Goal: Transaction & Acquisition: Purchase product/service

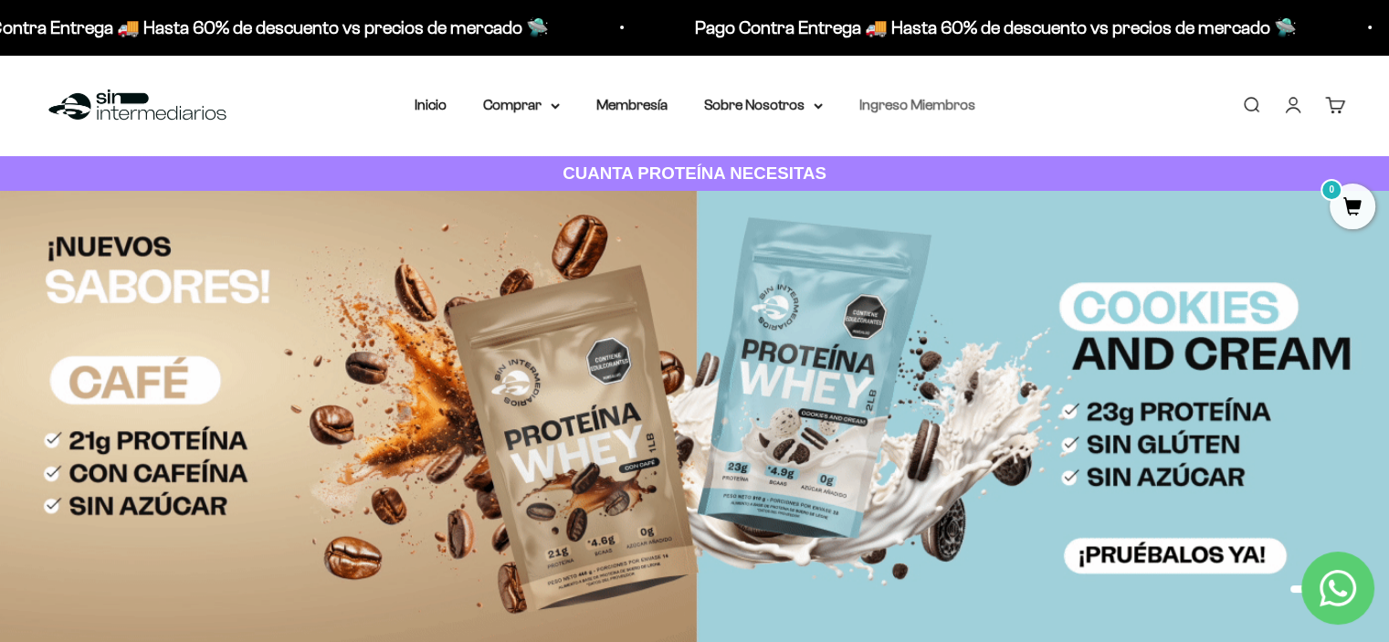
click at [924, 100] on link "Ingreso Miembros" at bounding box center [917, 105] width 116 height 16
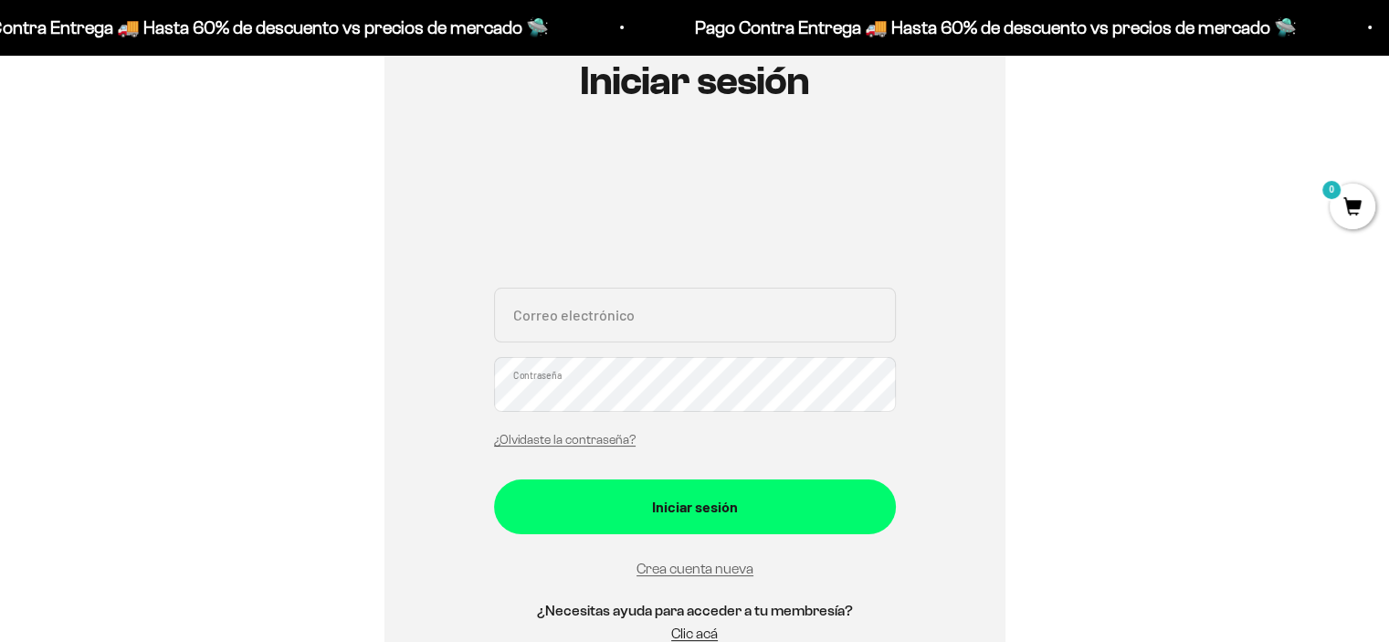
scroll to position [365, 0]
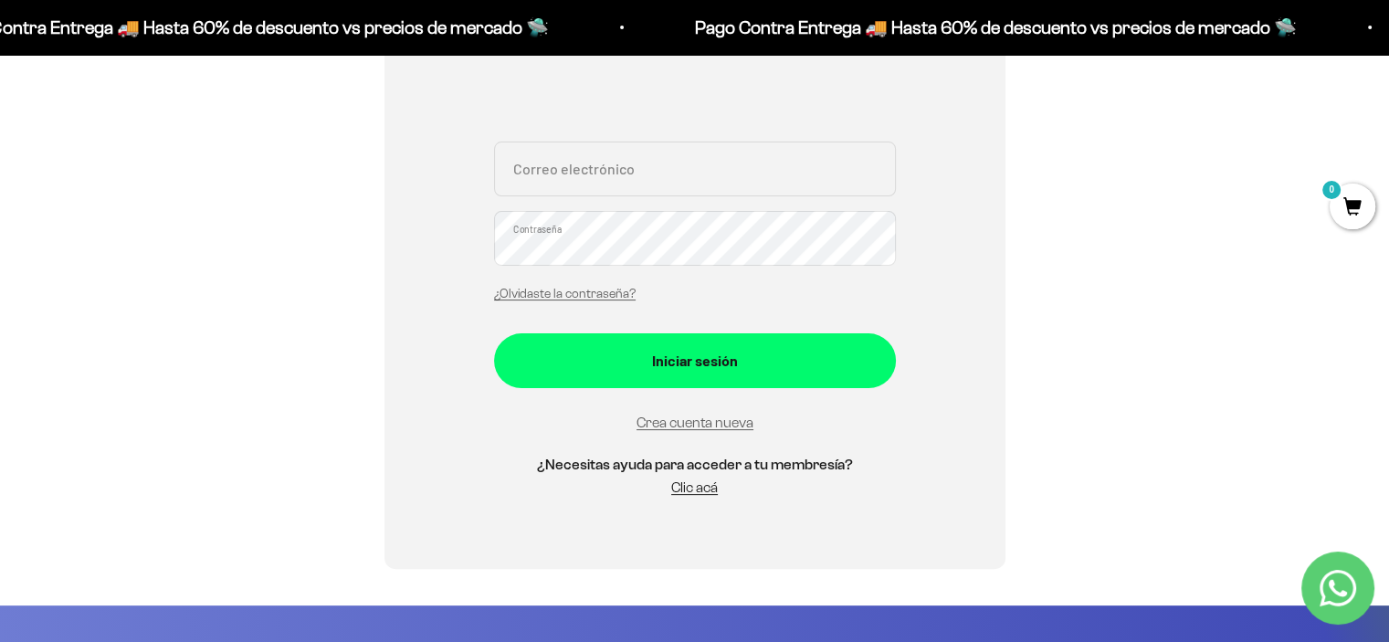
click at [603, 178] on input "Correo electrónico" at bounding box center [695, 169] width 402 height 55
type input "[EMAIL_ADDRESS][DOMAIN_NAME]"
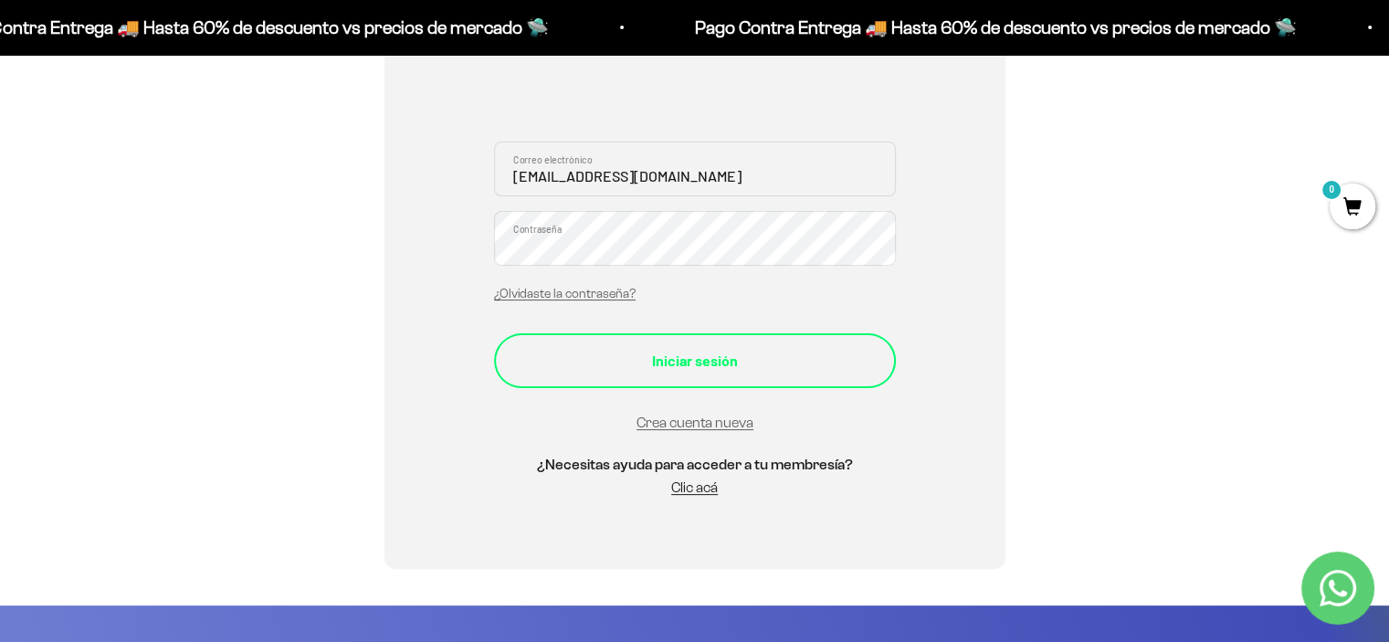
click at [694, 368] on div "Iniciar sesión" at bounding box center [694, 361] width 329 height 24
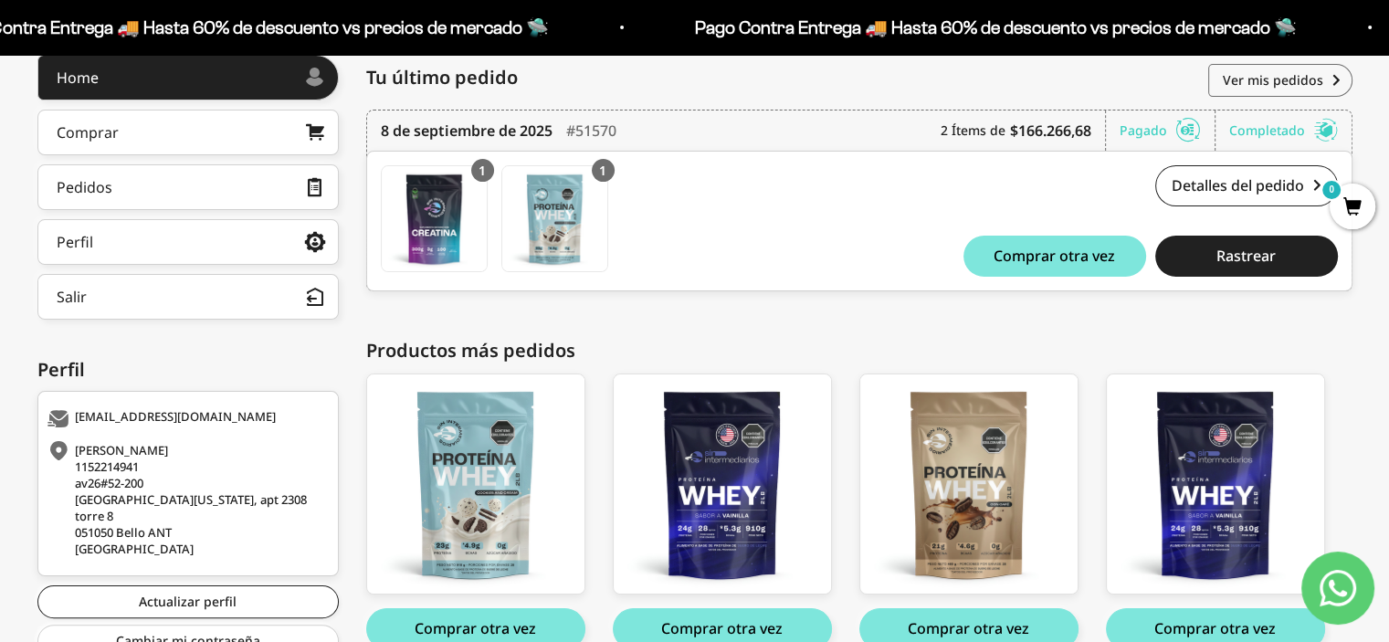
scroll to position [351, 0]
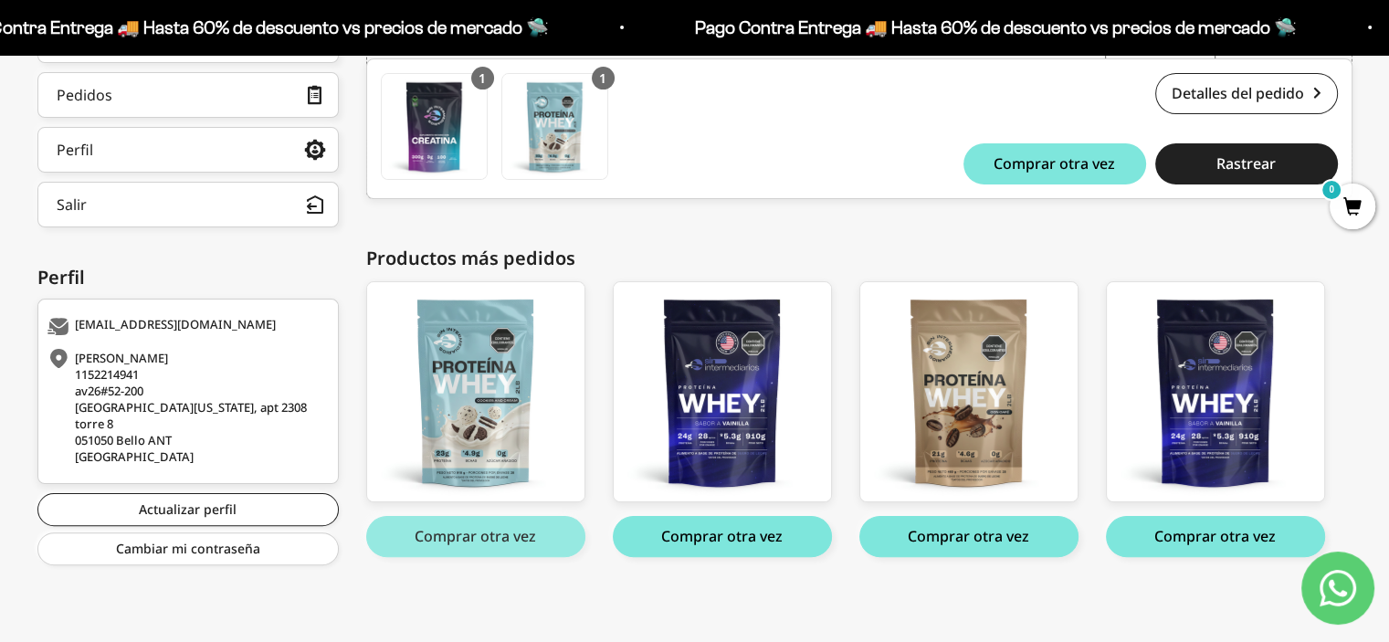
click at [502, 536] on button "Comprar otra vez" at bounding box center [475, 536] width 219 height 41
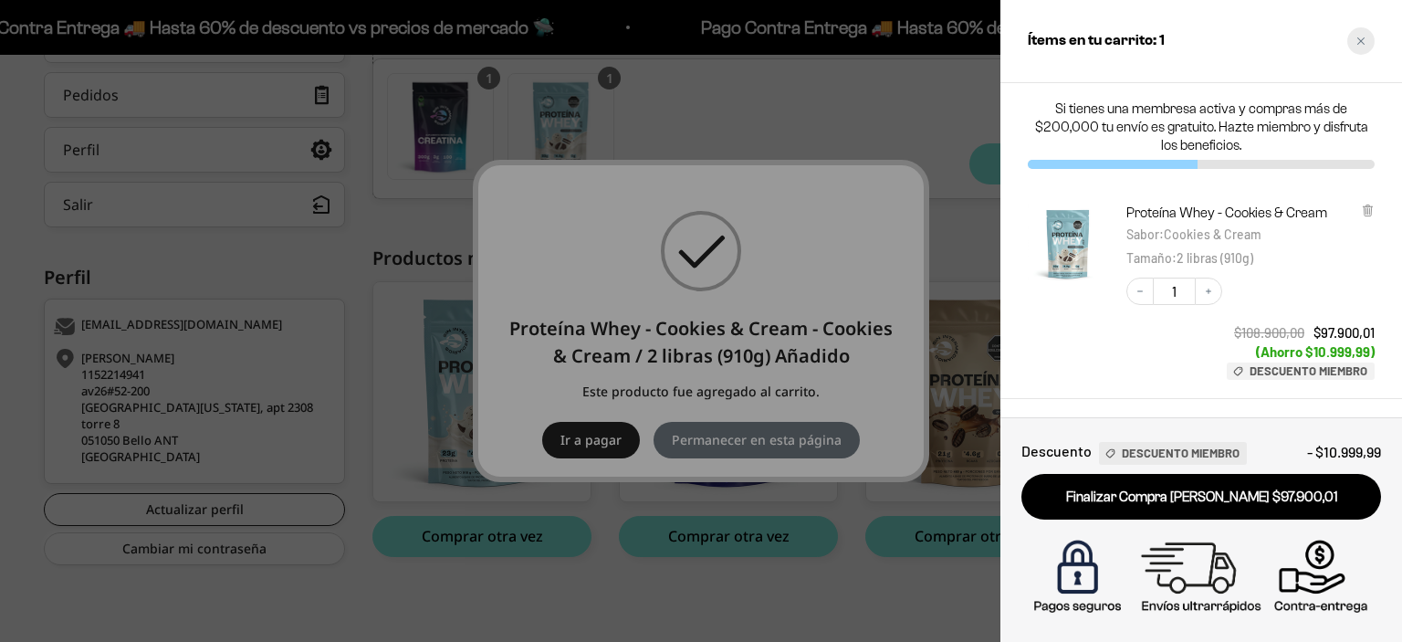
click at [1359, 39] on icon "Close cart" at bounding box center [1361, 40] width 7 height 7
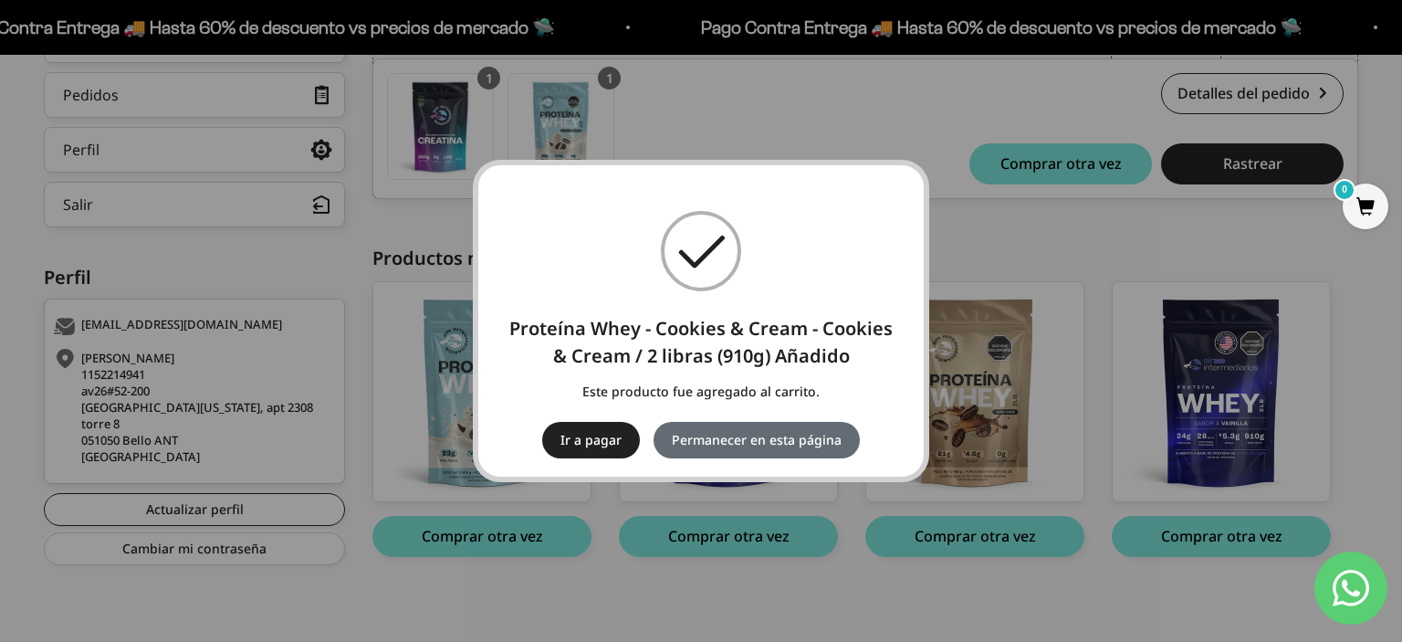
click at [789, 438] on button "Permanecer en esta página" at bounding box center [757, 440] width 206 height 37
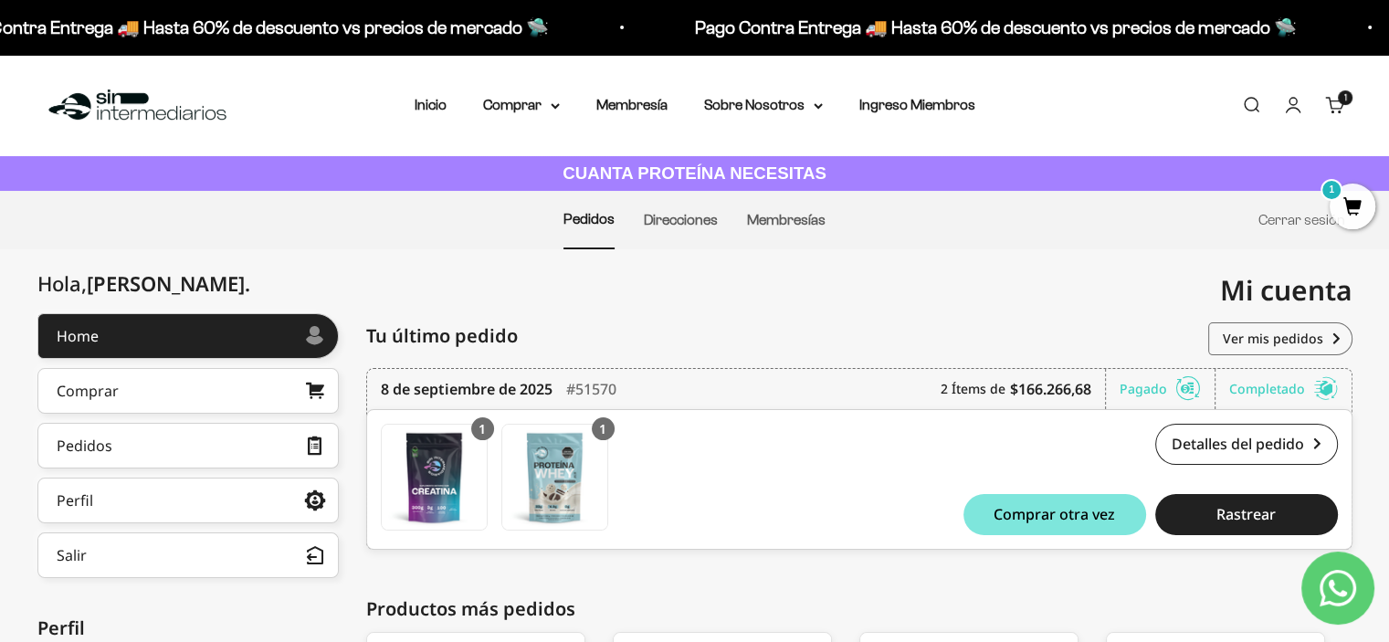
drag, startPoint x: 1347, startPoint y: 211, endPoint x: 1274, endPoint y: 207, distance: 73.1
click at [1347, 211] on span "1" at bounding box center [1352, 207] width 46 height 46
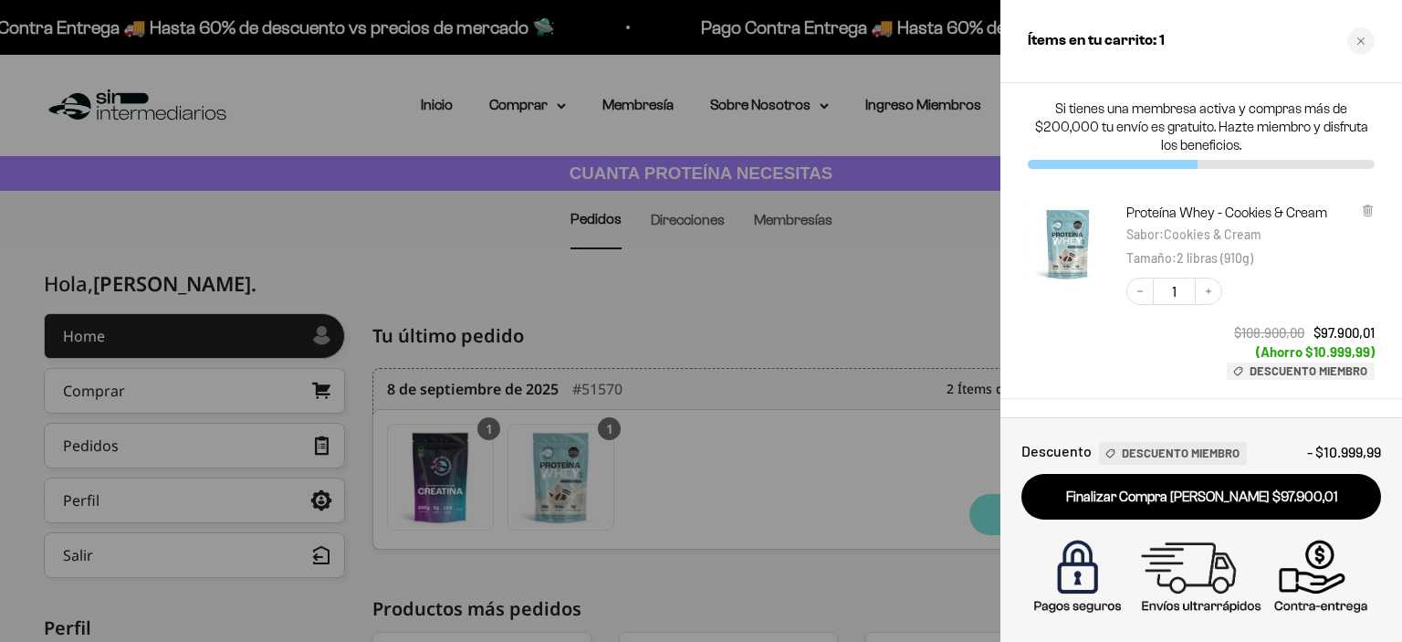
click at [798, 359] on div at bounding box center [701, 321] width 1402 height 642
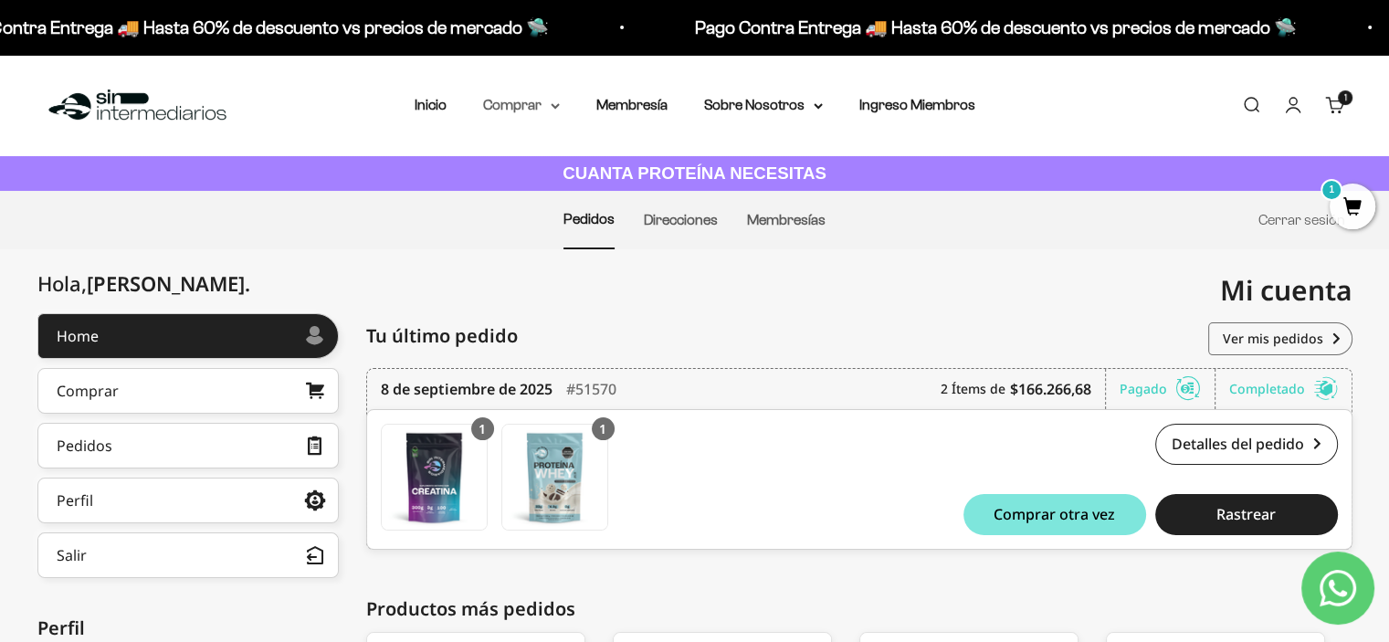
click at [526, 110] on summary "Comprar" at bounding box center [521, 105] width 77 height 24
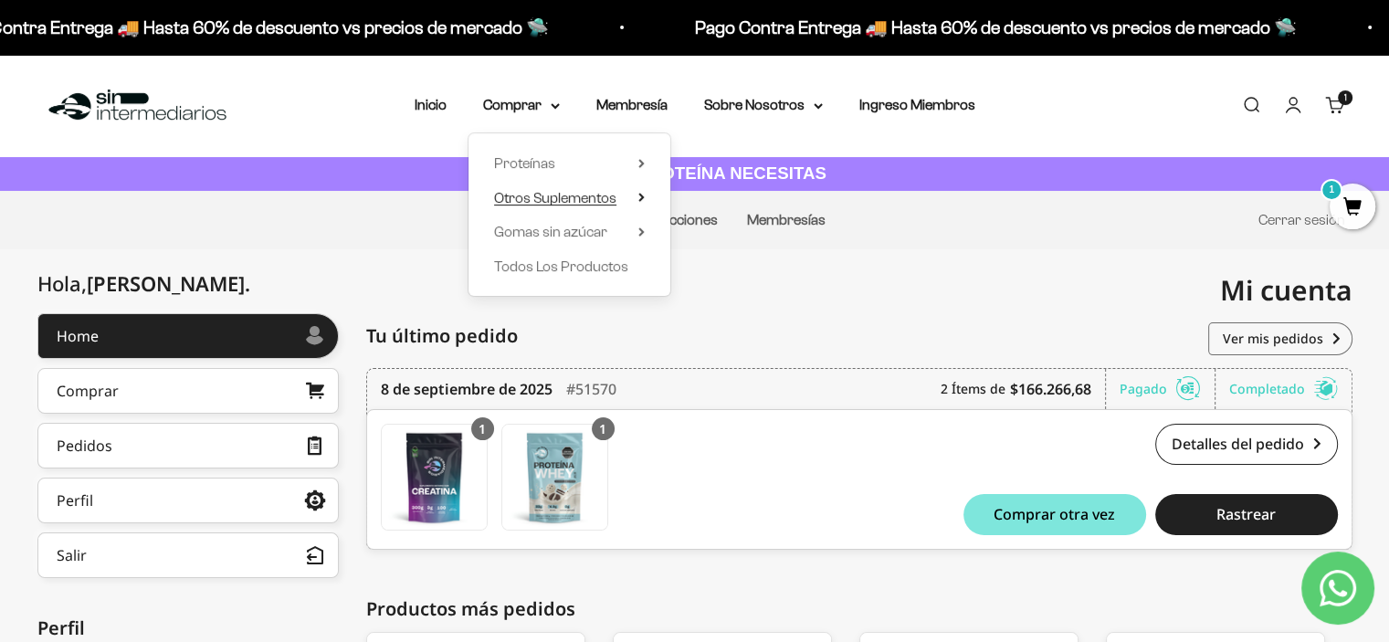
click at [553, 195] on span "Otros Suplementos" at bounding box center [555, 198] width 122 height 16
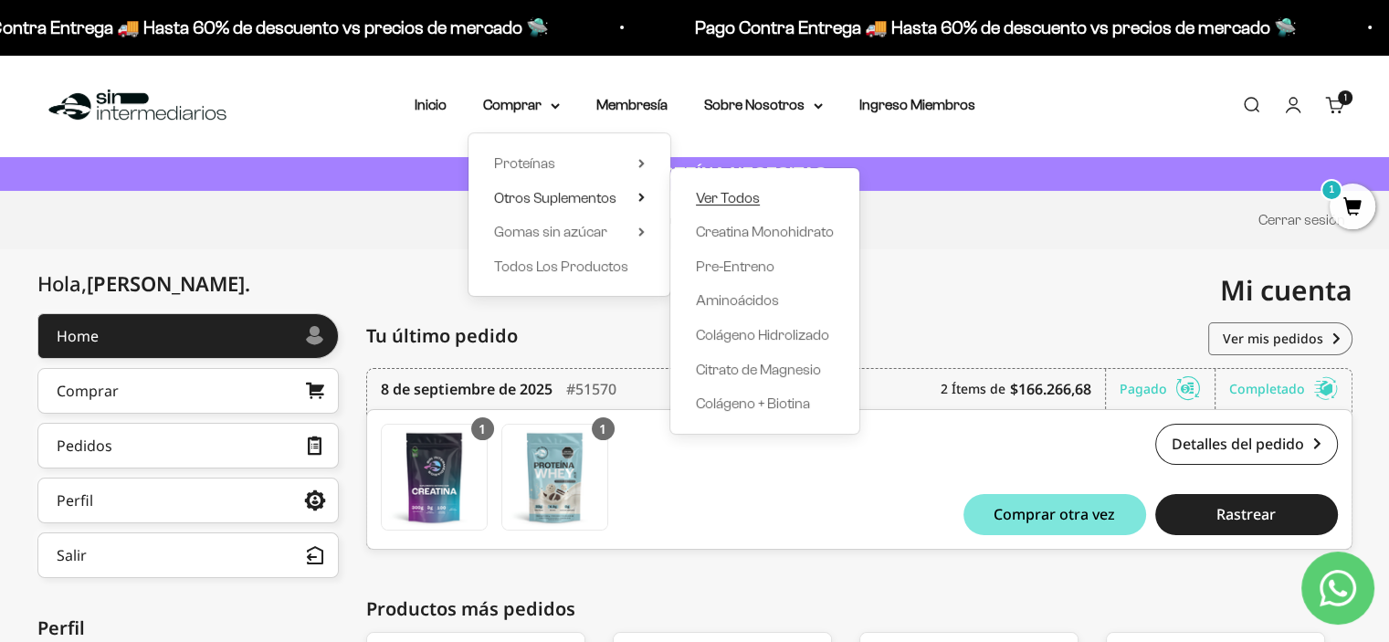
click at [715, 195] on span "Ver Todos" at bounding box center [728, 198] width 64 height 16
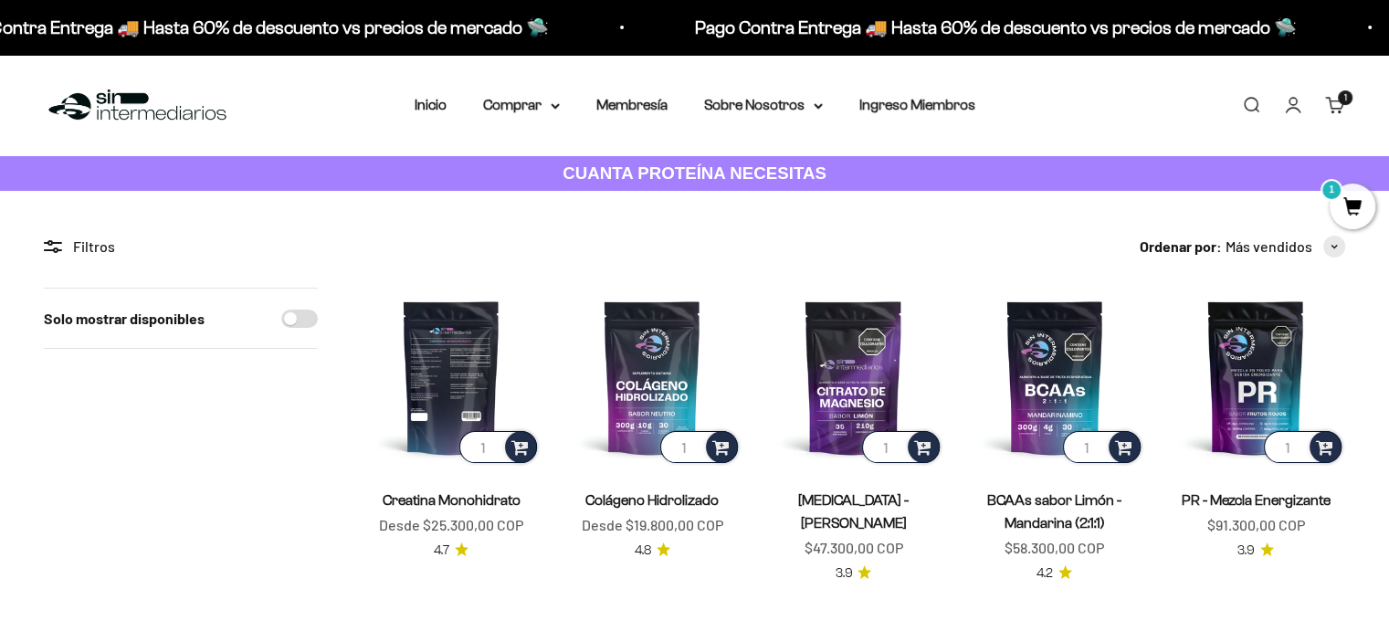
click at [464, 372] on img at bounding box center [451, 377] width 179 height 179
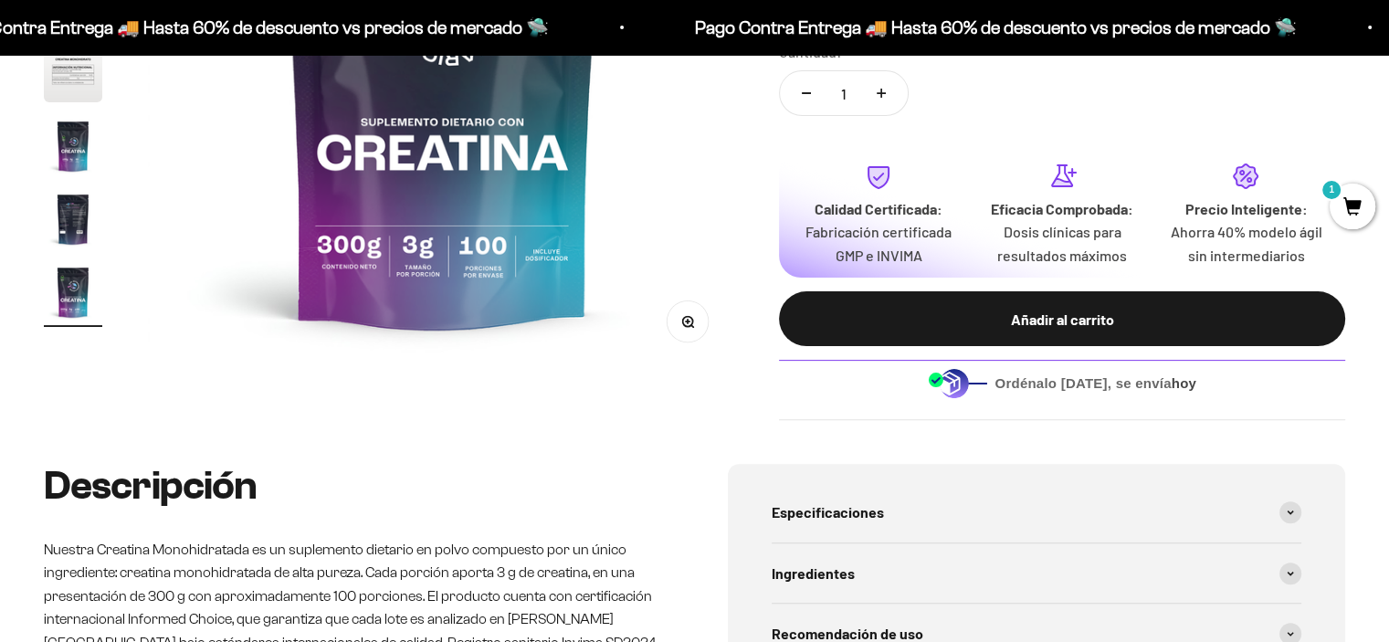
scroll to position [456, 0]
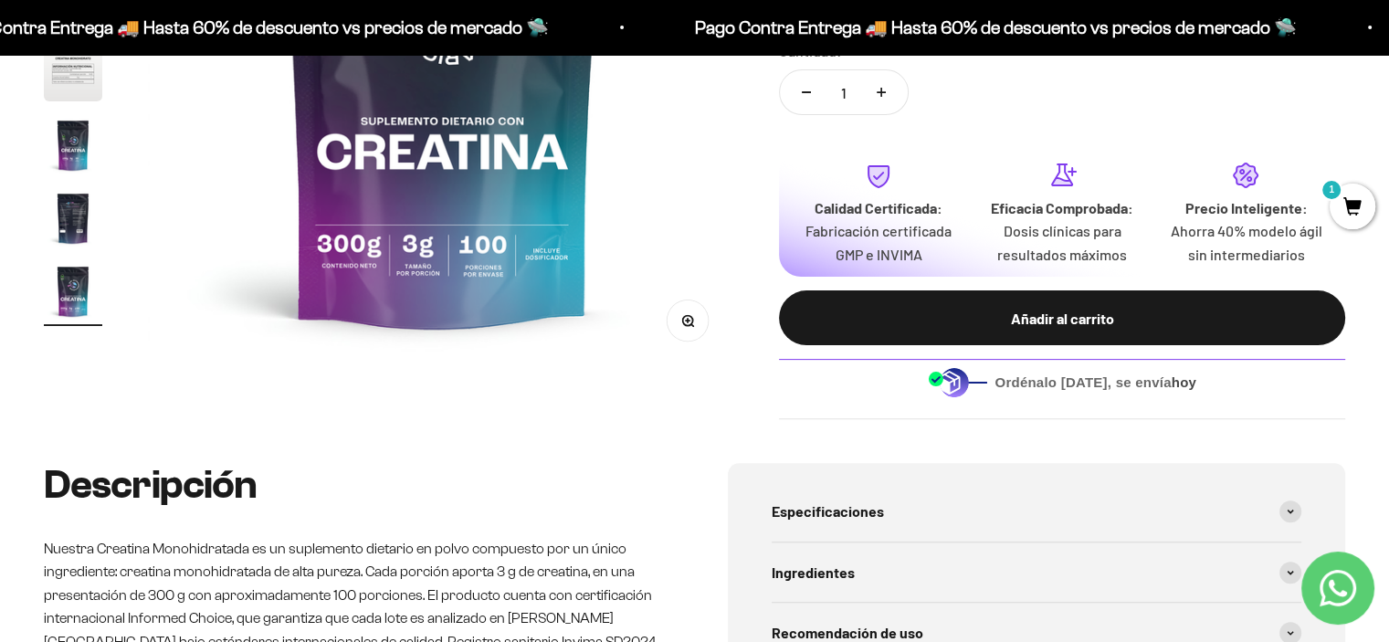
click at [1075, 320] on div "Añadir al carrito" at bounding box center [1061, 319] width 493 height 24
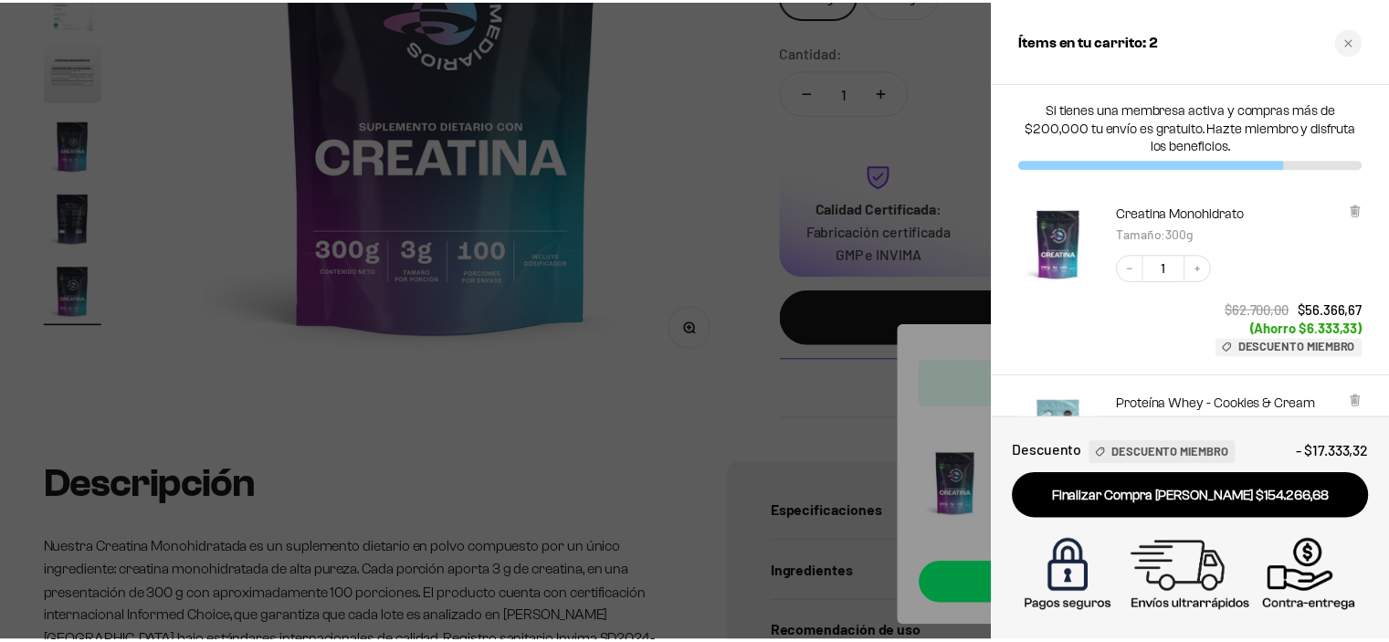
scroll to position [0, 0]
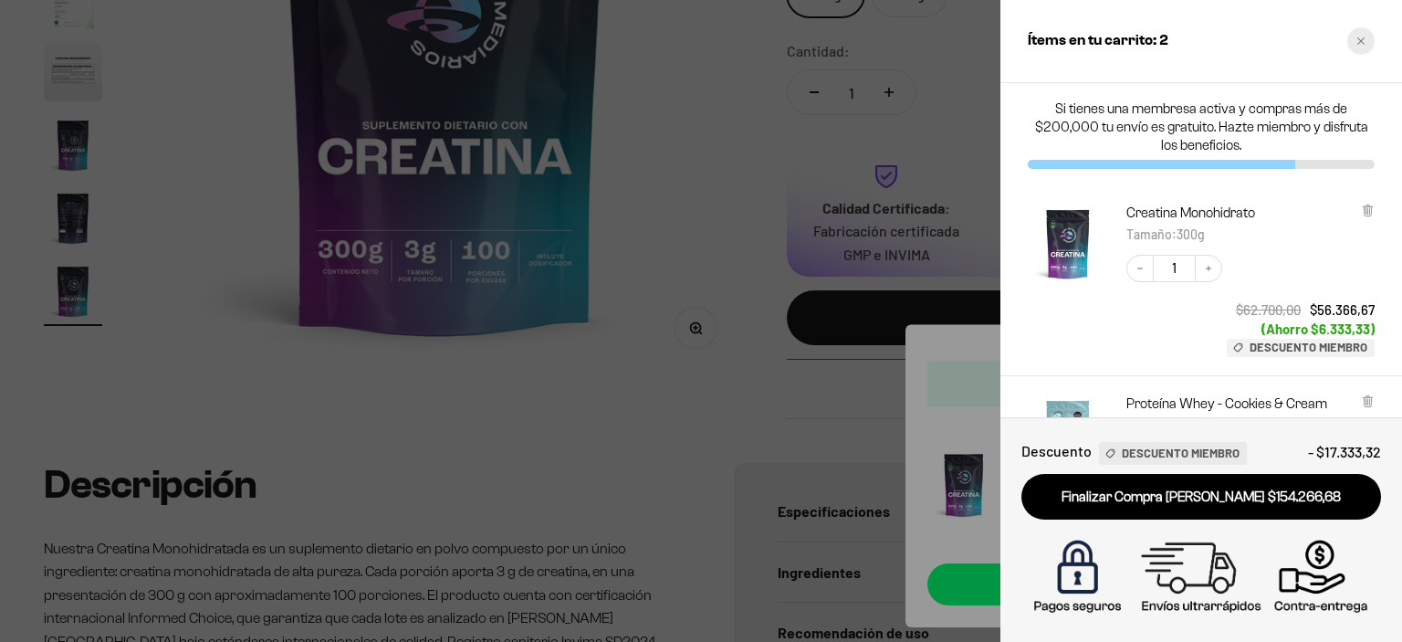
click at [1359, 37] on icon "Close cart" at bounding box center [1361, 41] width 9 height 9
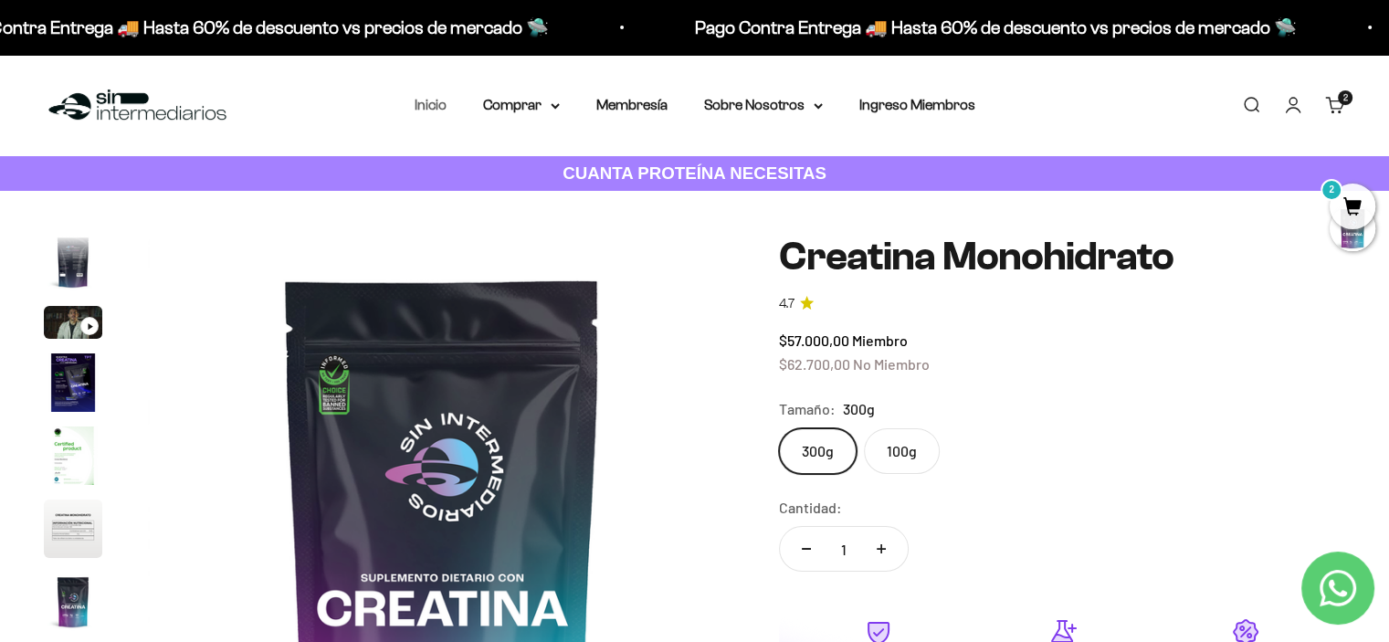
click at [433, 105] on link "Inicio" at bounding box center [430, 105] width 32 height 16
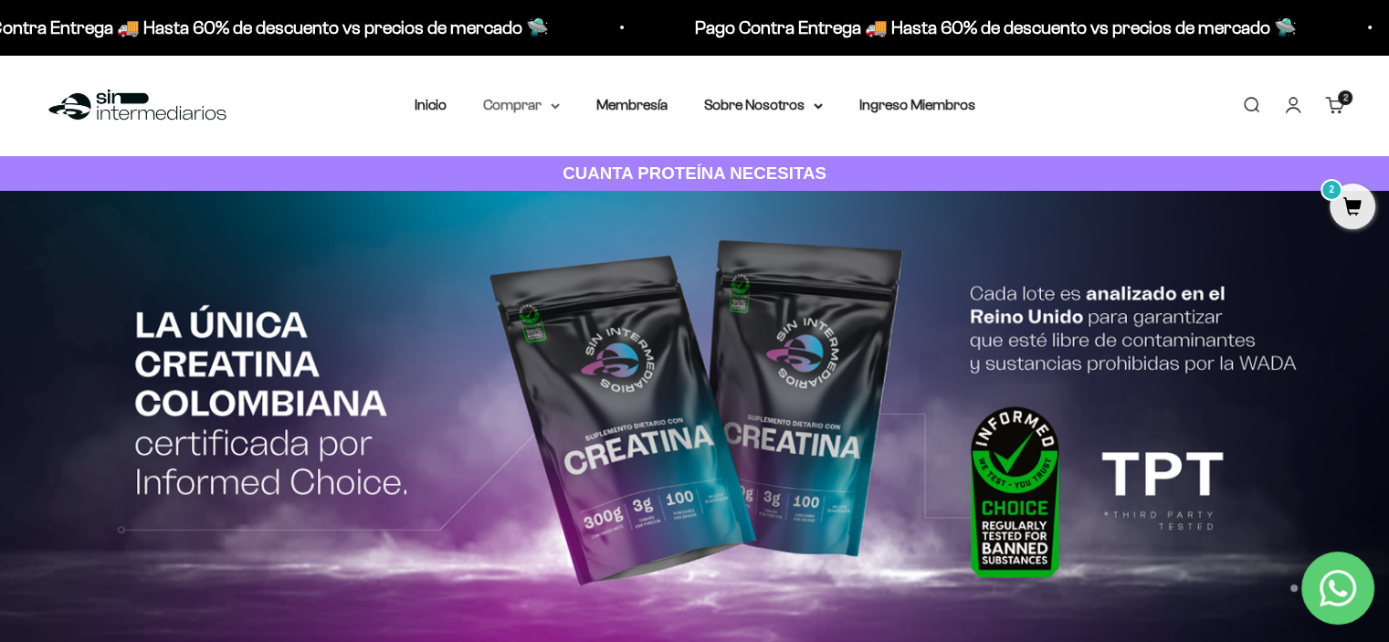
click at [526, 110] on summary "Comprar" at bounding box center [521, 105] width 77 height 24
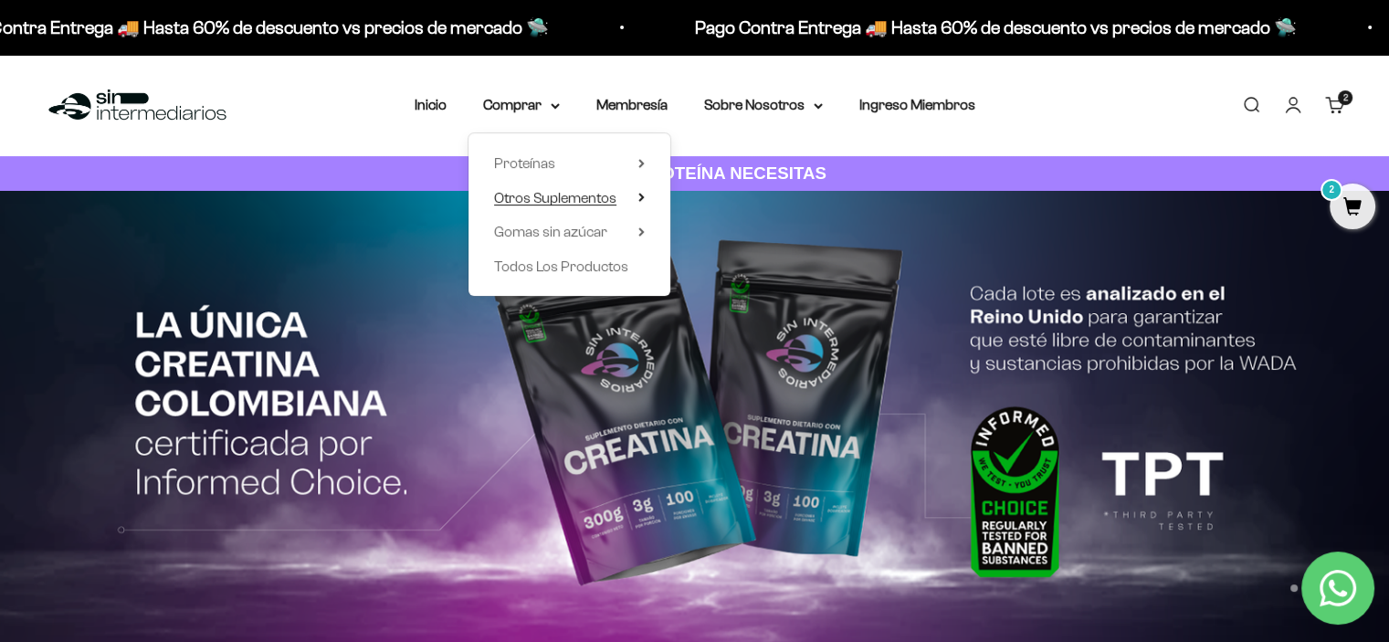
click at [523, 197] on span "Otros Suplementos" at bounding box center [555, 198] width 122 height 16
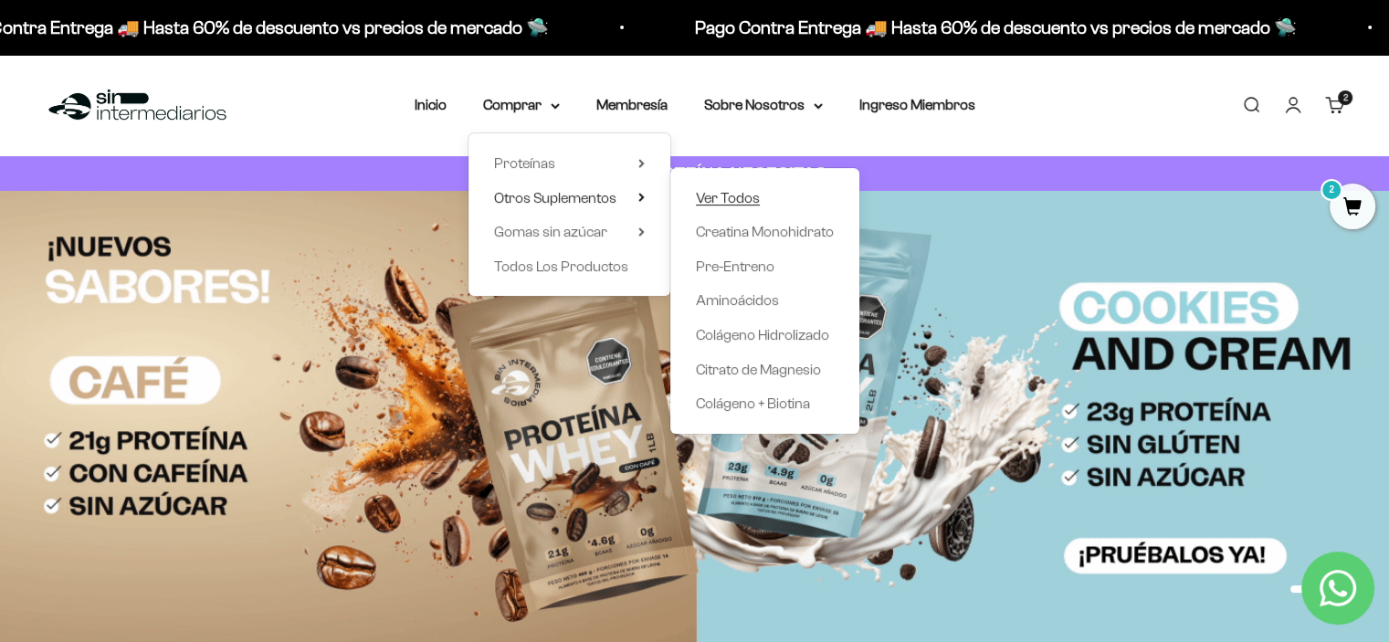
click at [705, 200] on span "Ver Todos" at bounding box center [728, 198] width 64 height 16
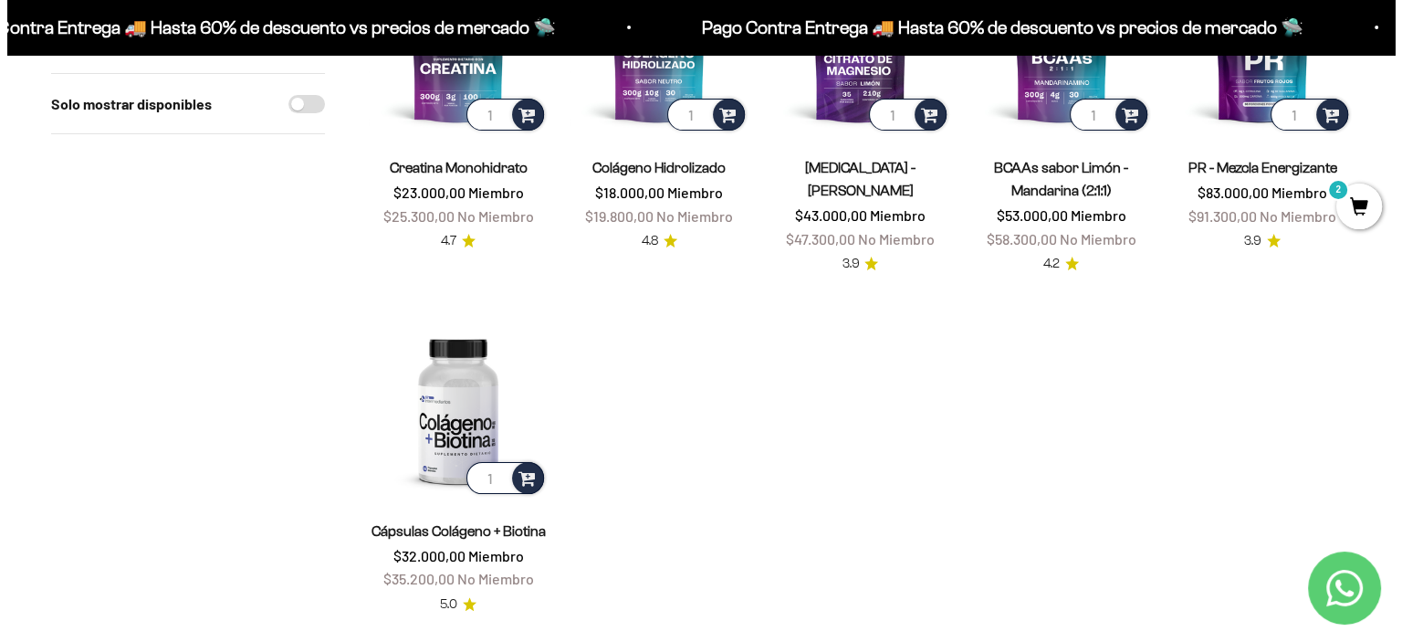
scroll to position [365, 0]
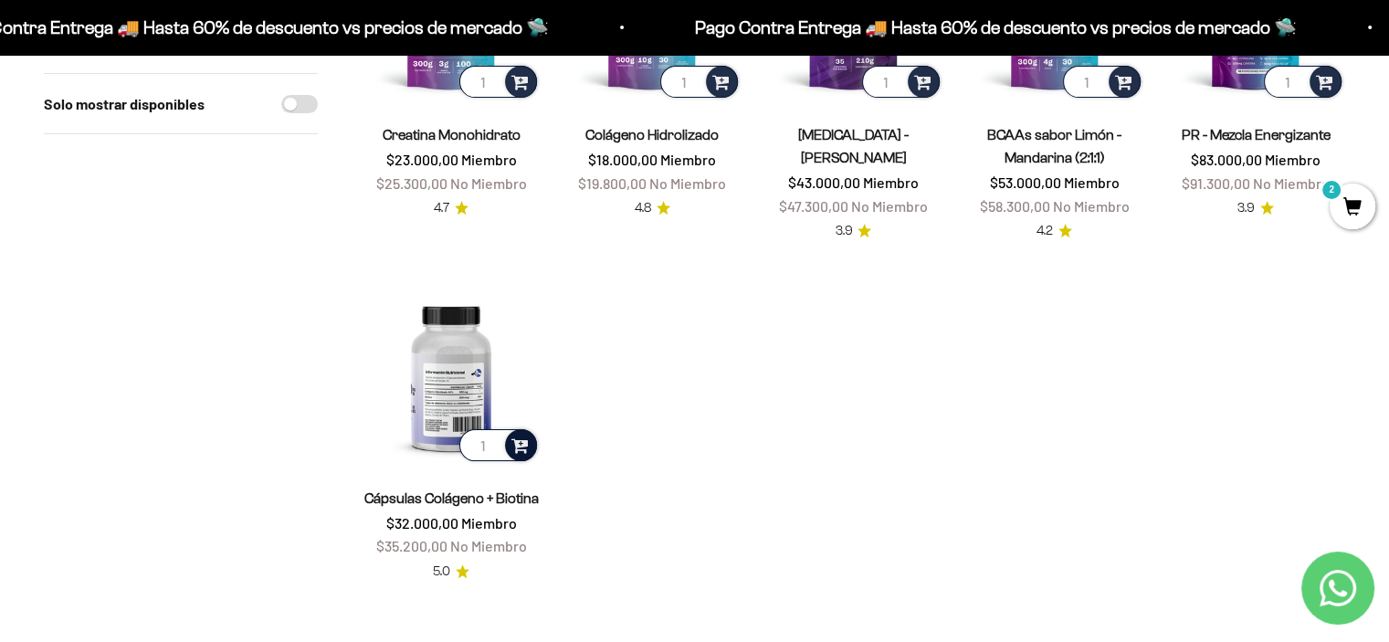
click at [521, 447] on span at bounding box center [519, 444] width 17 height 21
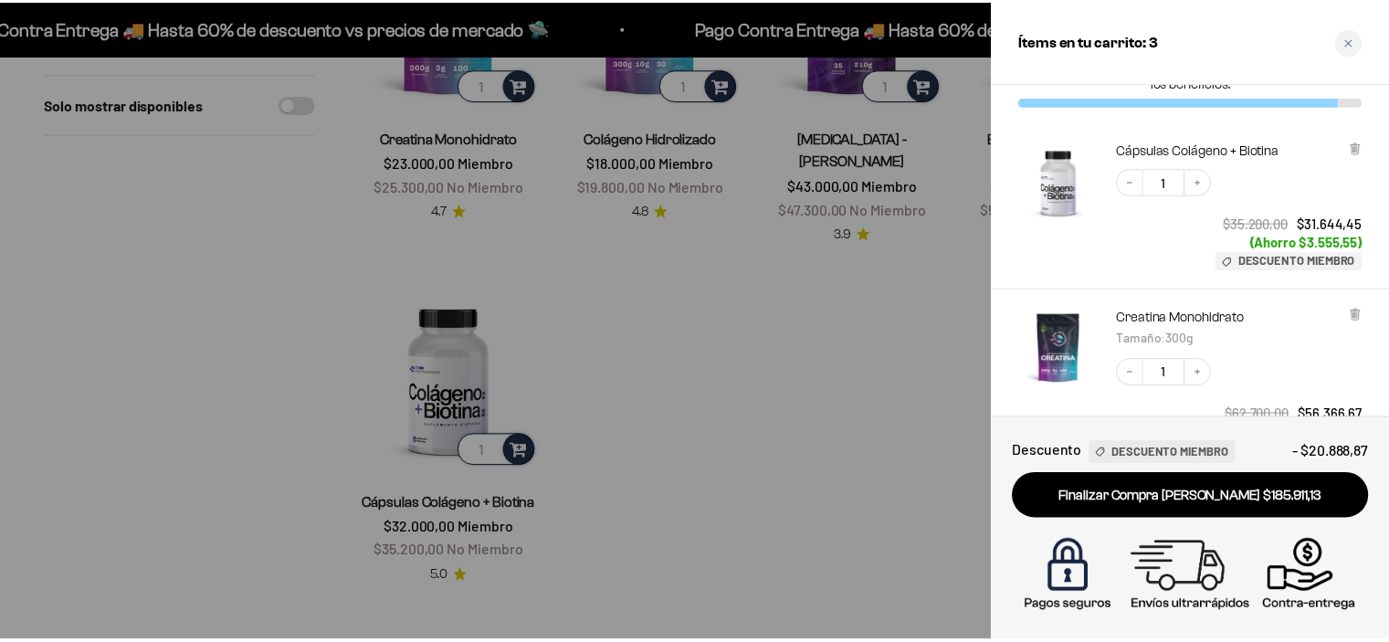
scroll to position [0, 0]
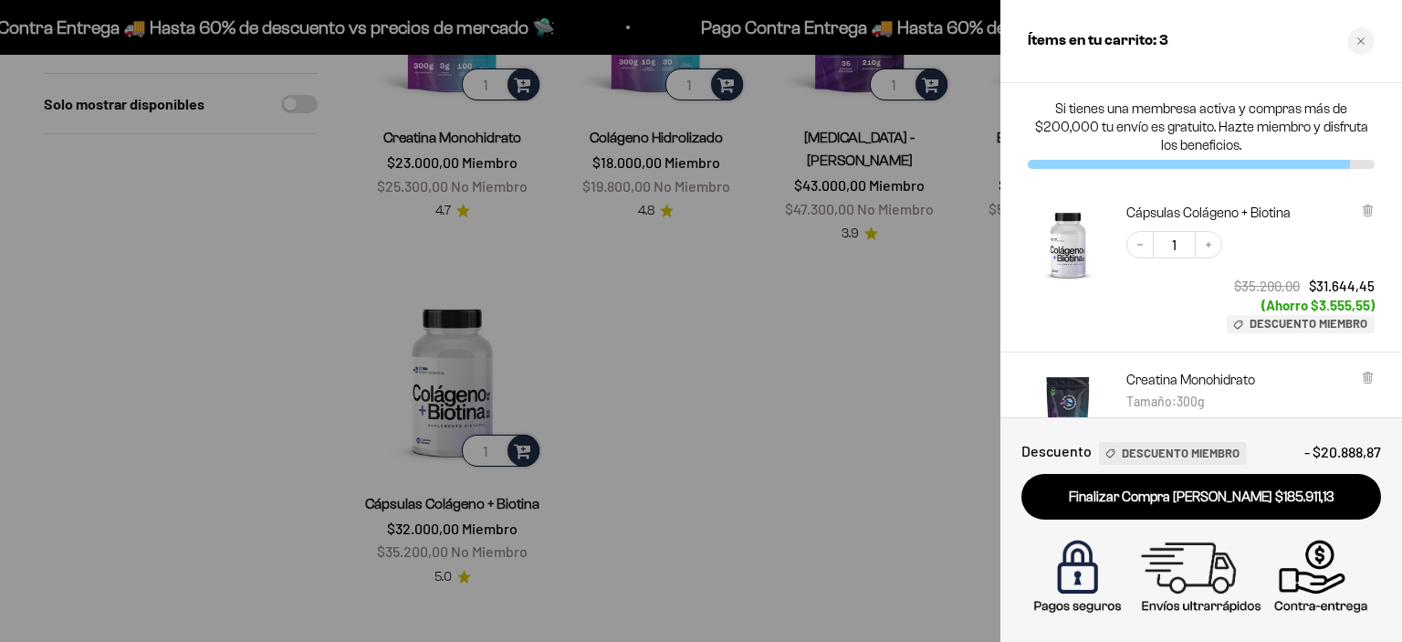
click at [813, 351] on div at bounding box center [701, 321] width 1402 height 642
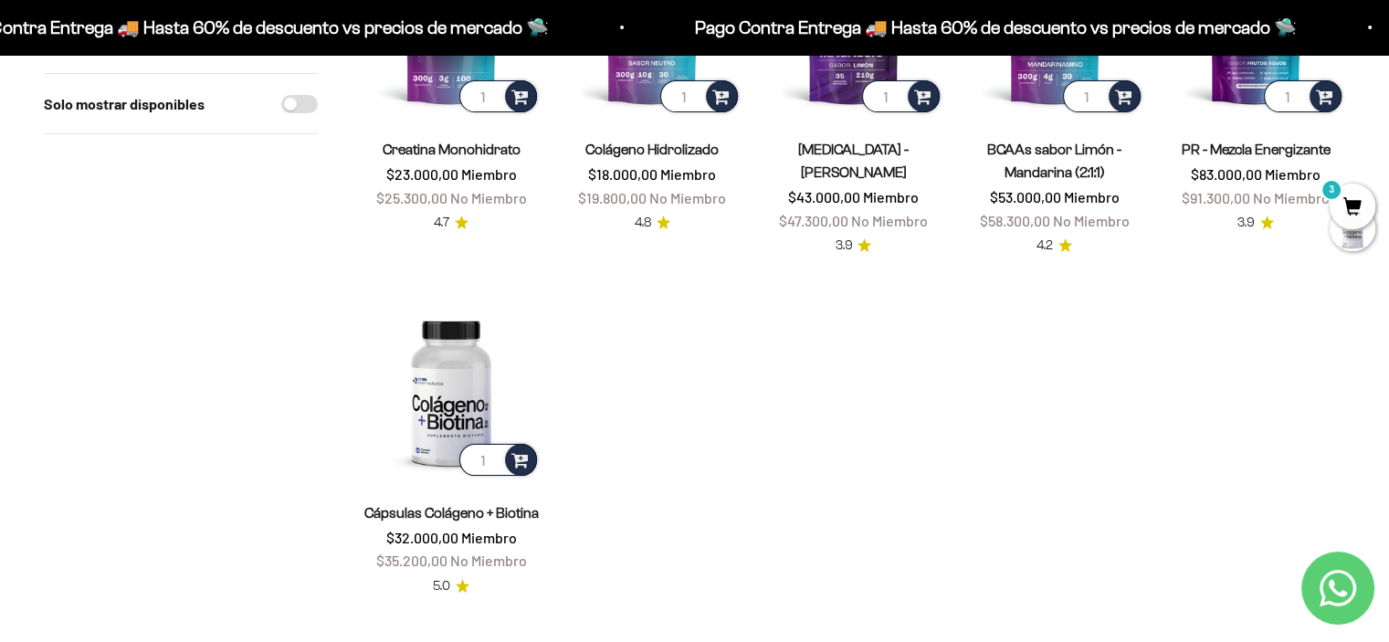
scroll to position [91, 0]
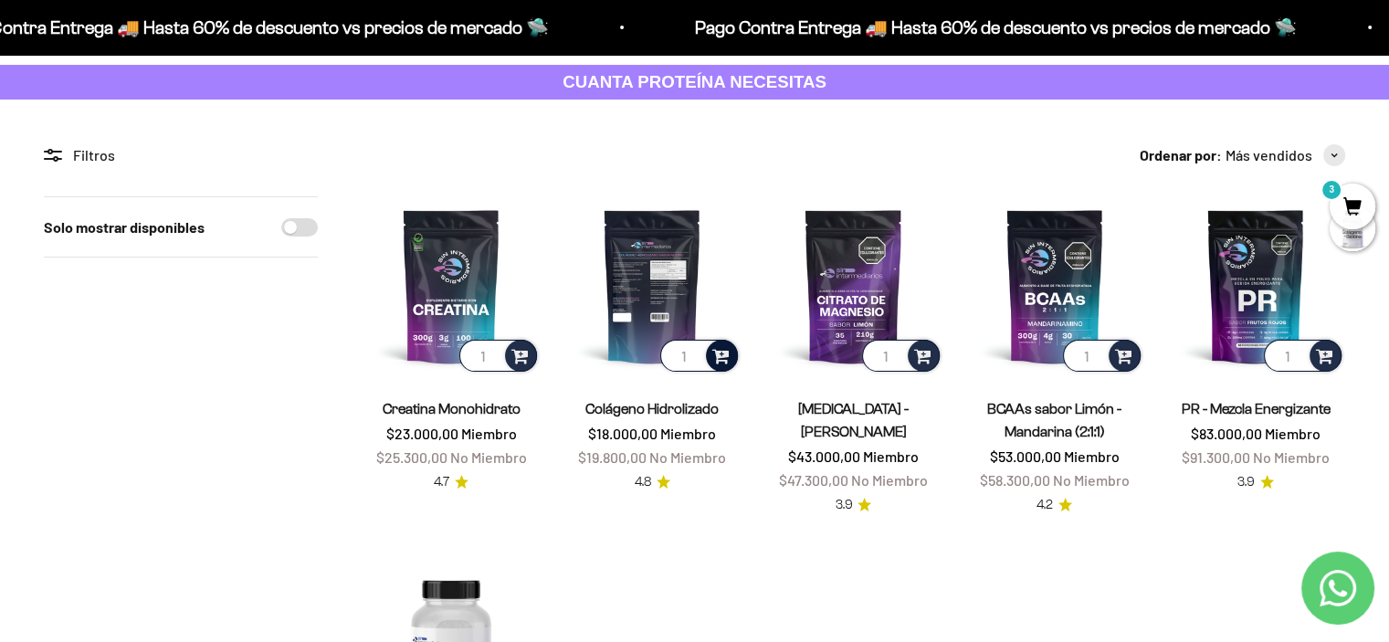
click at [719, 353] on span at bounding box center [720, 354] width 17 height 21
click at [666, 266] on img at bounding box center [651, 285] width 179 height 179
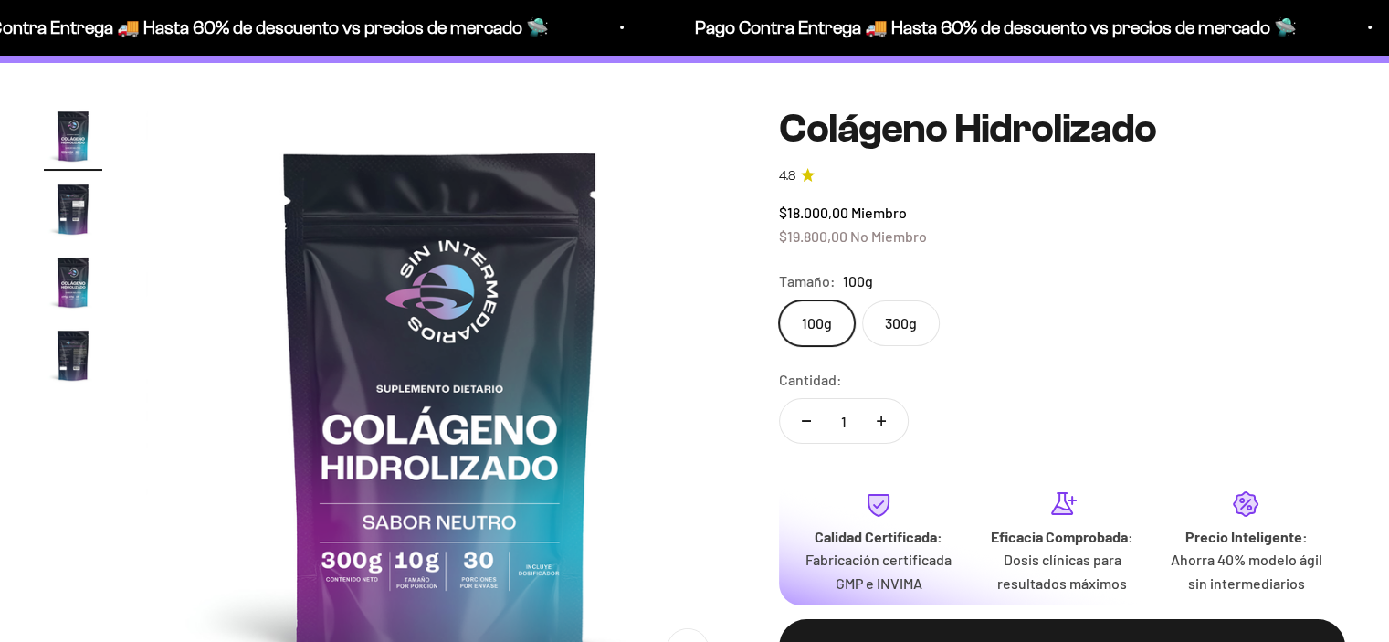
scroll to position [183, 0]
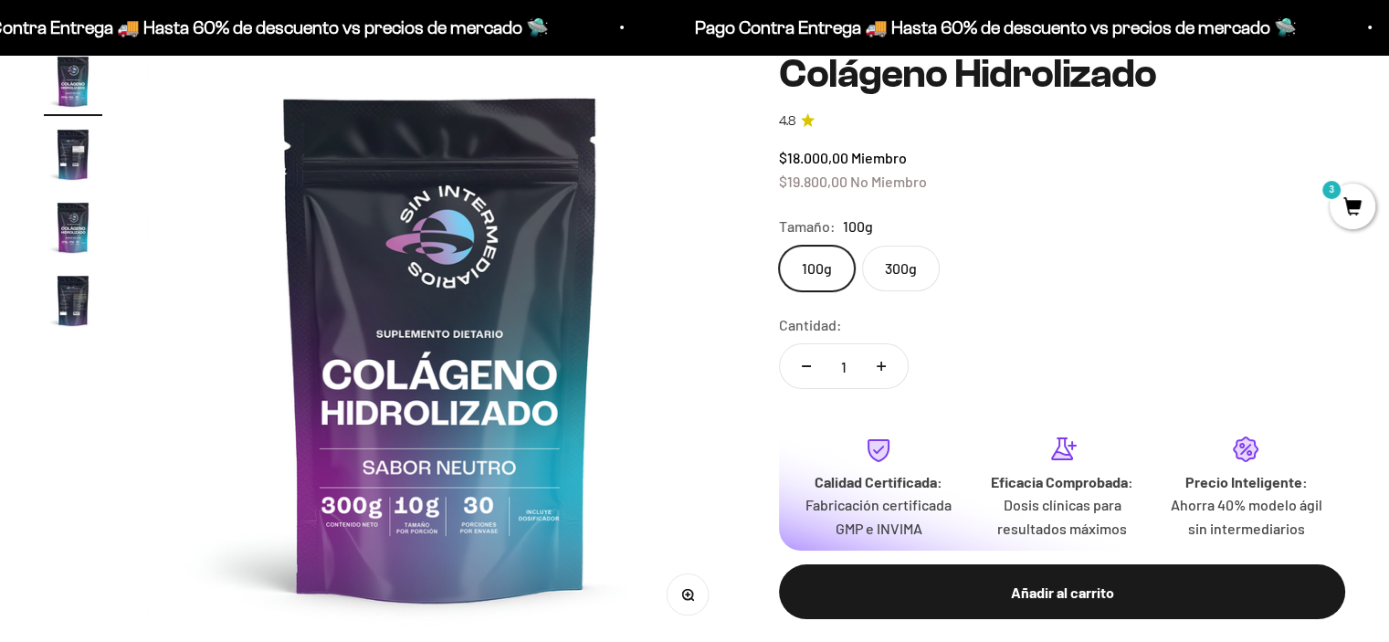
click at [898, 274] on label "300g" at bounding box center [901, 269] width 78 height 46
click at [779, 246] on input "300g" at bounding box center [778, 245] width 1 height 1
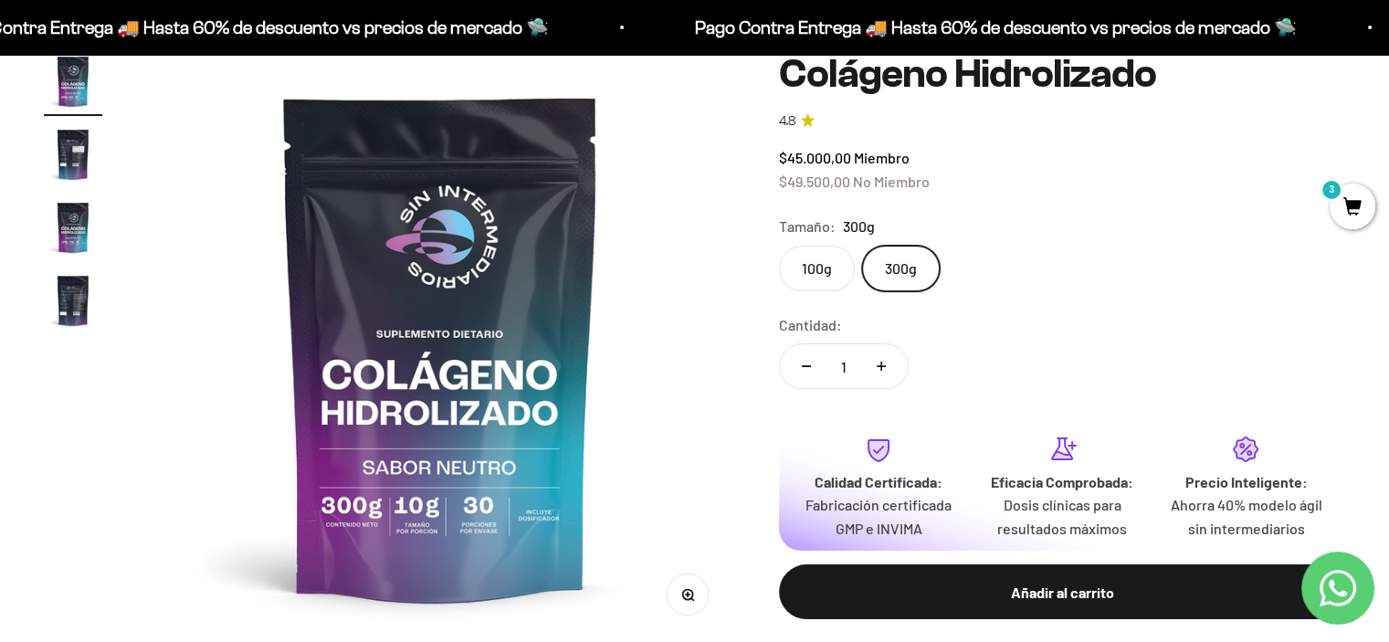
click at [821, 277] on label "100g" at bounding box center [817, 269] width 76 height 46
click at [779, 246] on input "100g" at bounding box center [778, 245] width 1 height 1
click at [879, 364] on icon "Aumentar cantidad" at bounding box center [880, 366] width 9 height 9
type input "2"
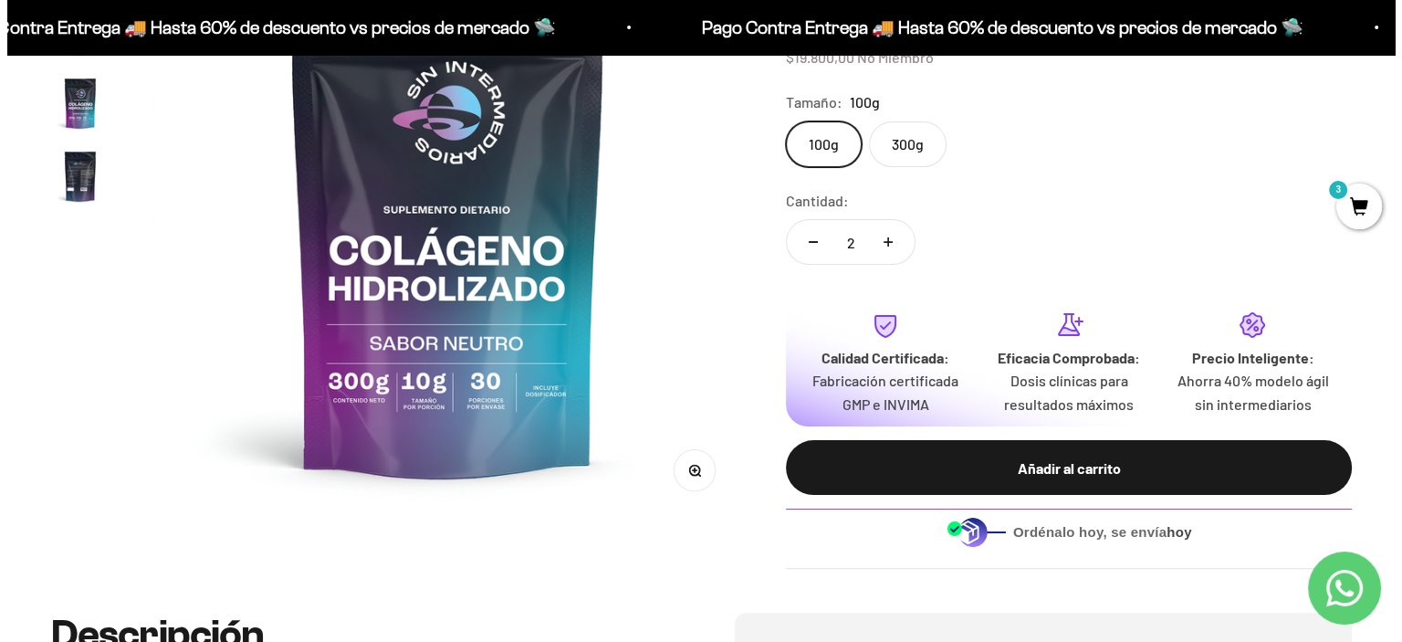
scroll to position [365, 0]
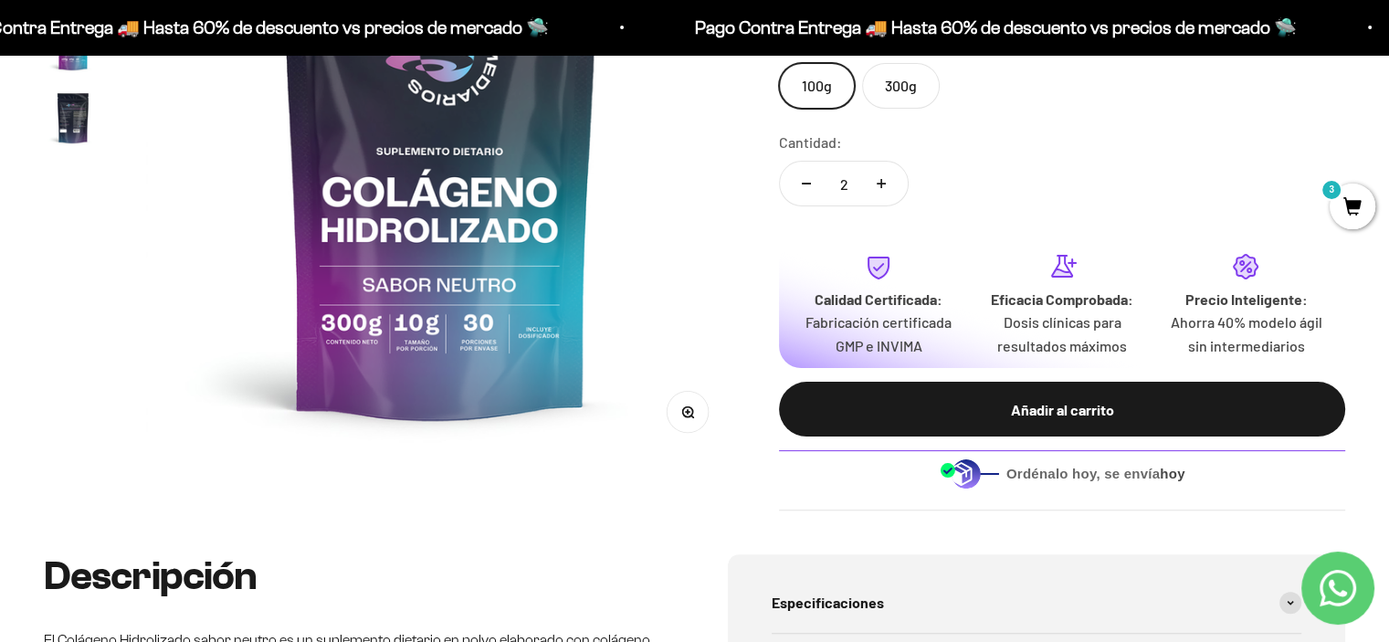
drag, startPoint x: 1063, startPoint y: 404, endPoint x: 1117, endPoint y: 282, distance: 133.7
click at [1063, 404] on div "Añadir al carrito" at bounding box center [1061, 410] width 493 height 24
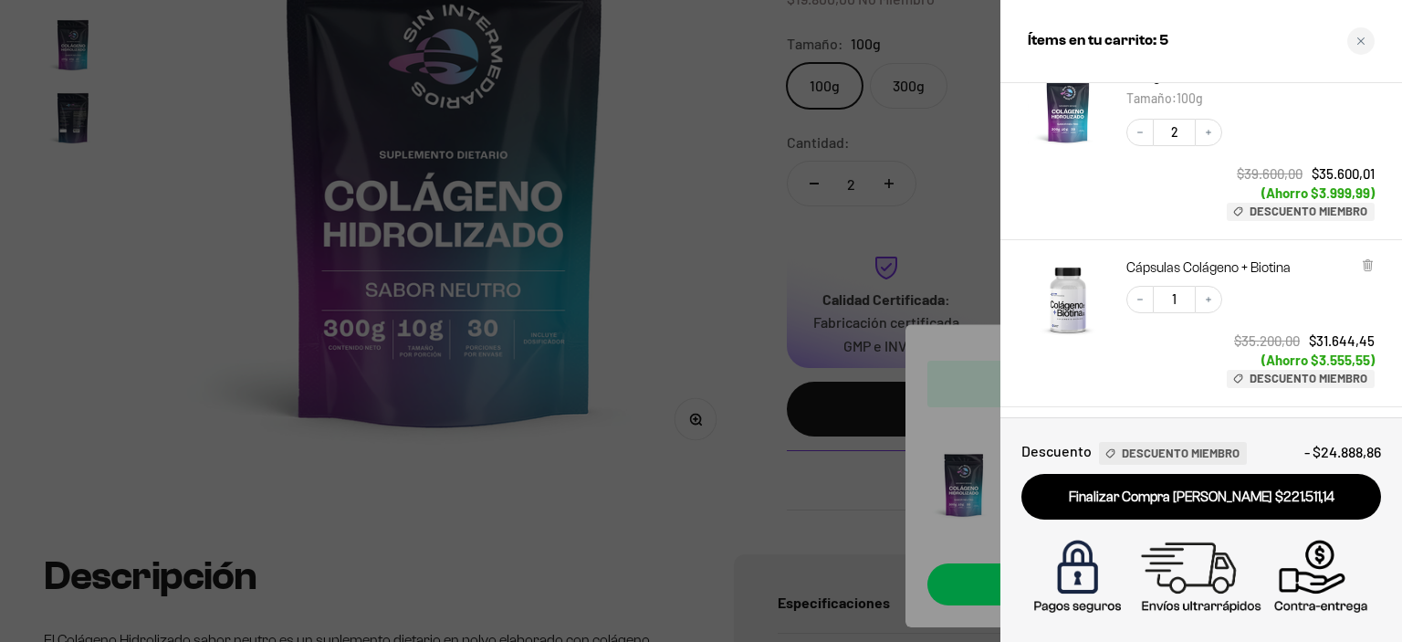
scroll to position [91, 0]
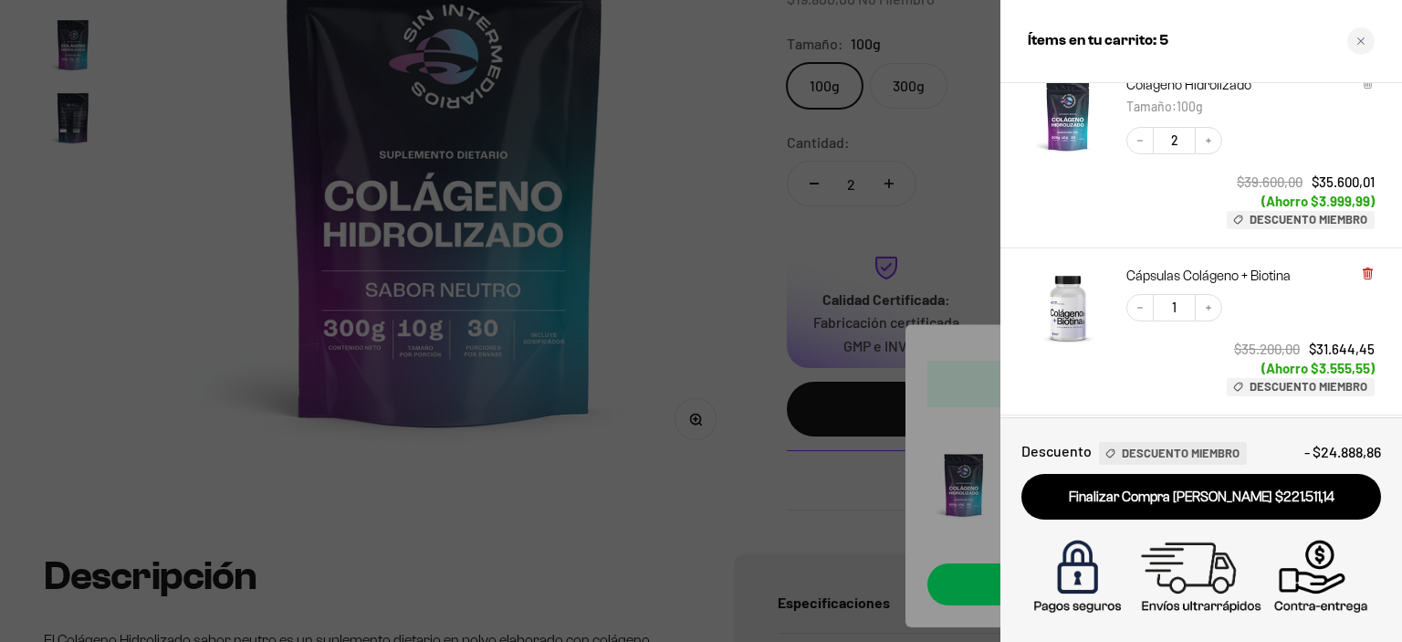
click at [1369, 270] on icon at bounding box center [1367, 273] width 7 height 9
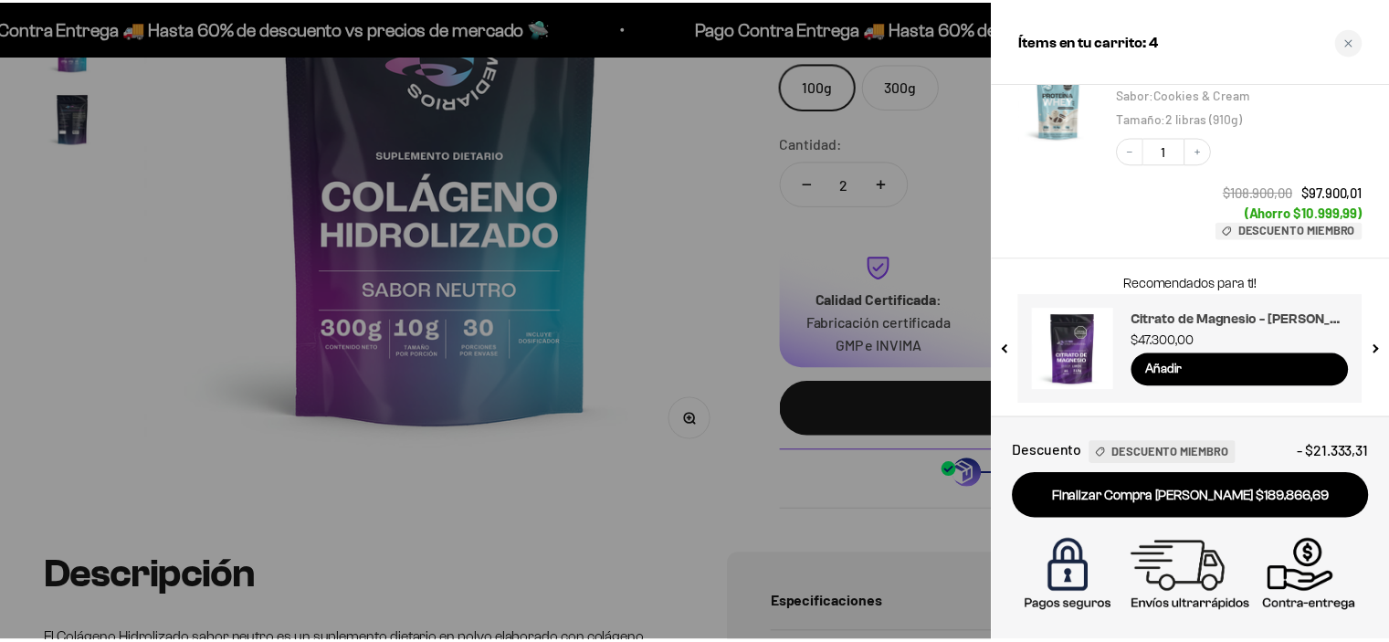
scroll to position [340, 0]
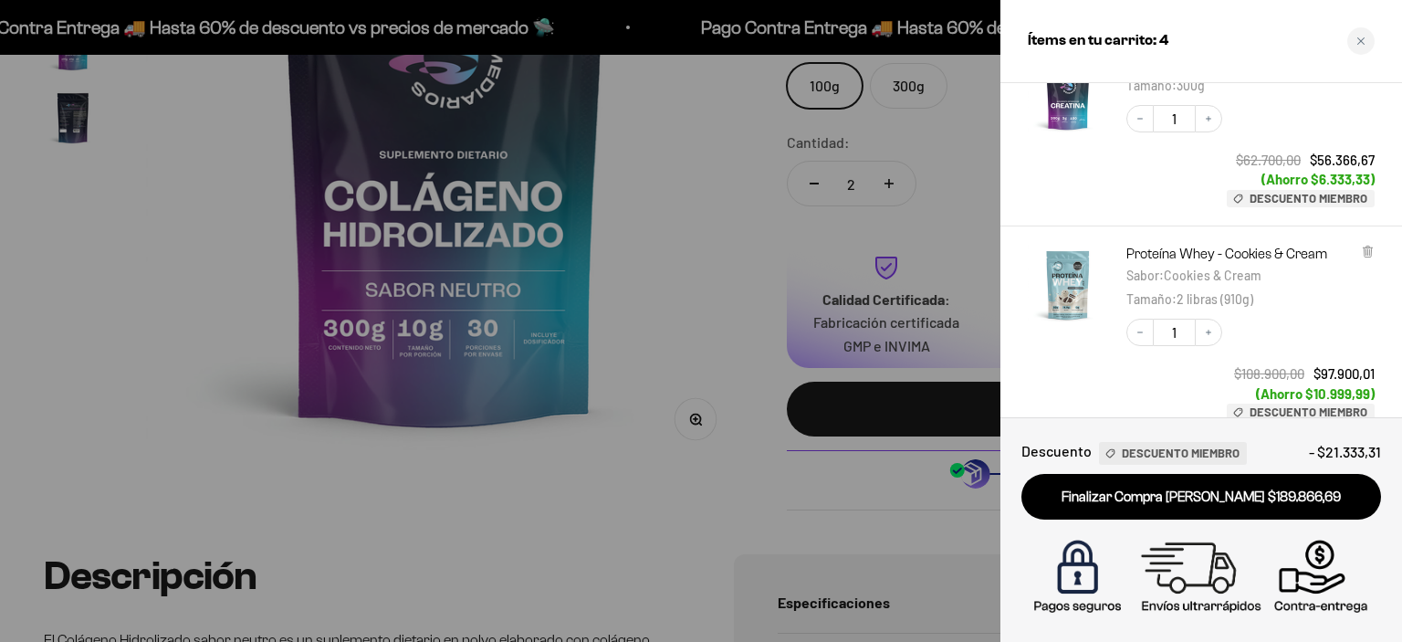
click at [586, 445] on div at bounding box center [701, 321] width 1402 height 642
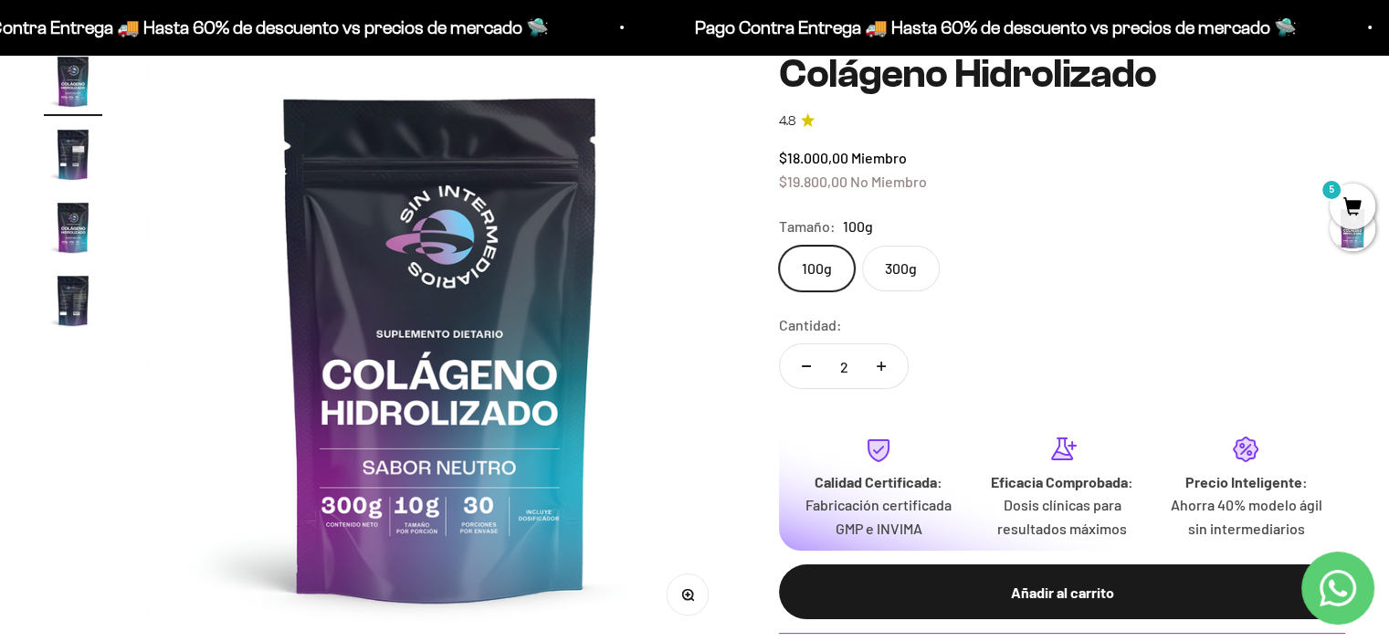
scroll to position [0, 0]
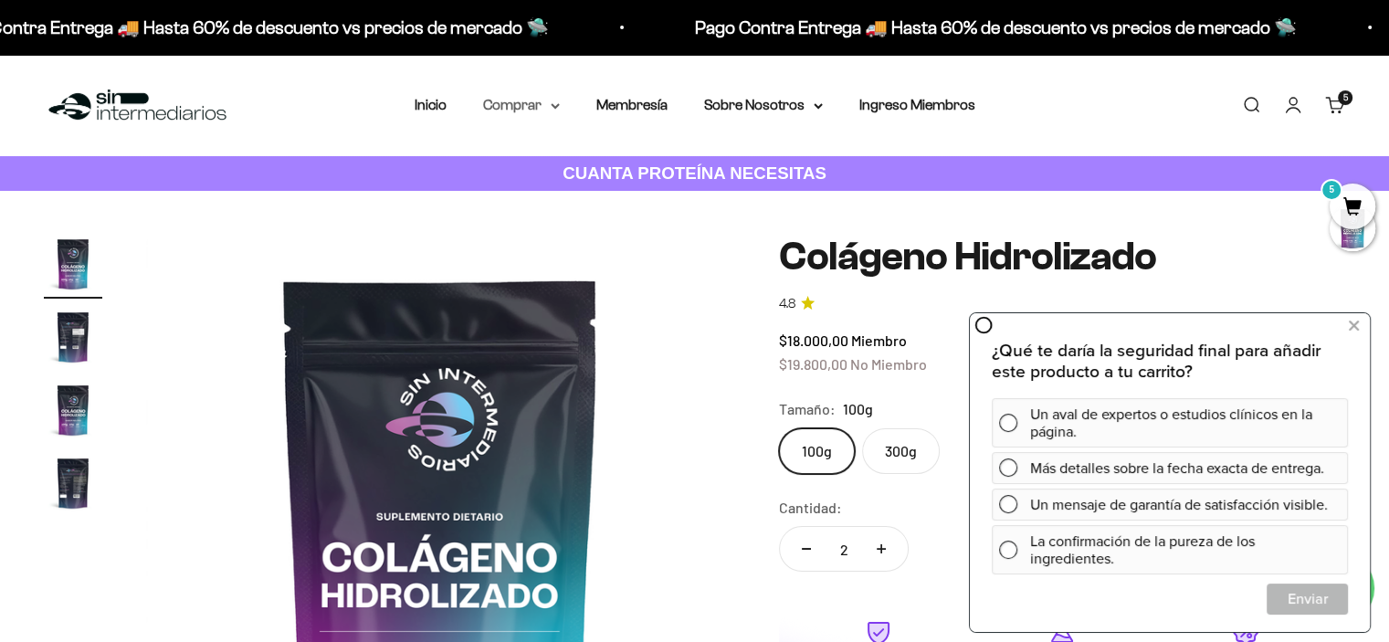
click at [537, 112] on summary "Comprar" at bounding box center [521, 105] width 77 height 24
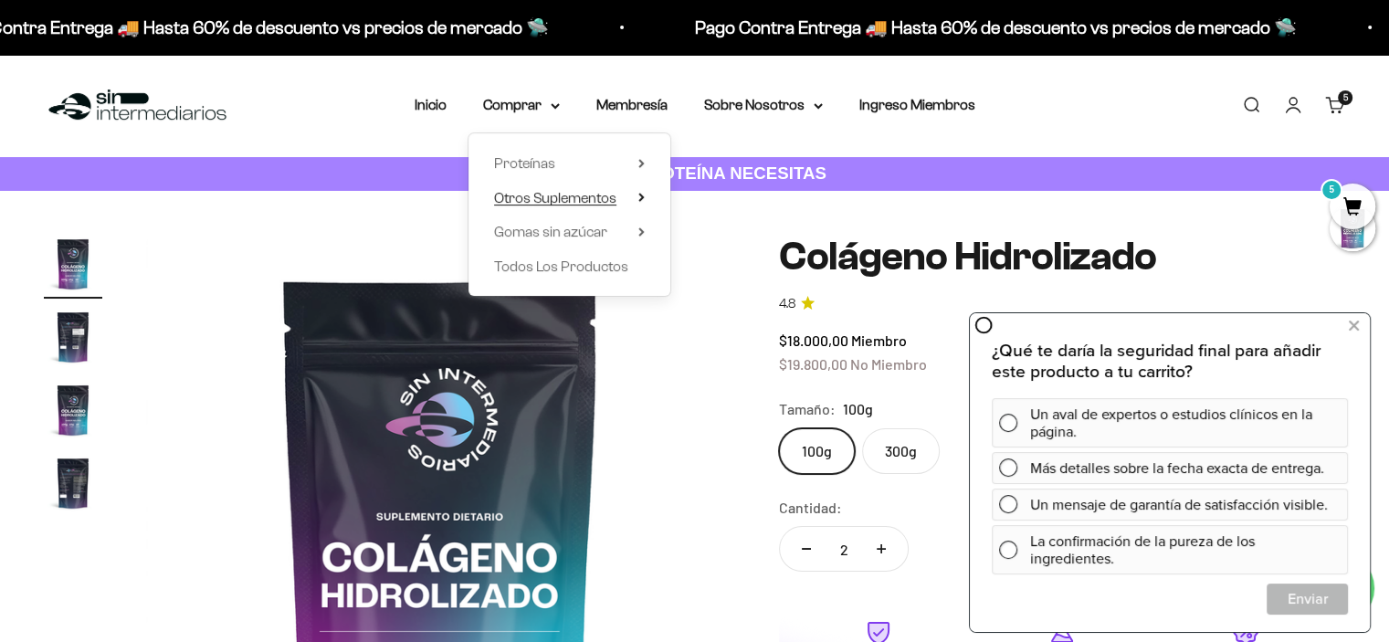
click at [555, 196] on span "Otros Suplementos" at bounding box center [555, 198] width 122 height 16
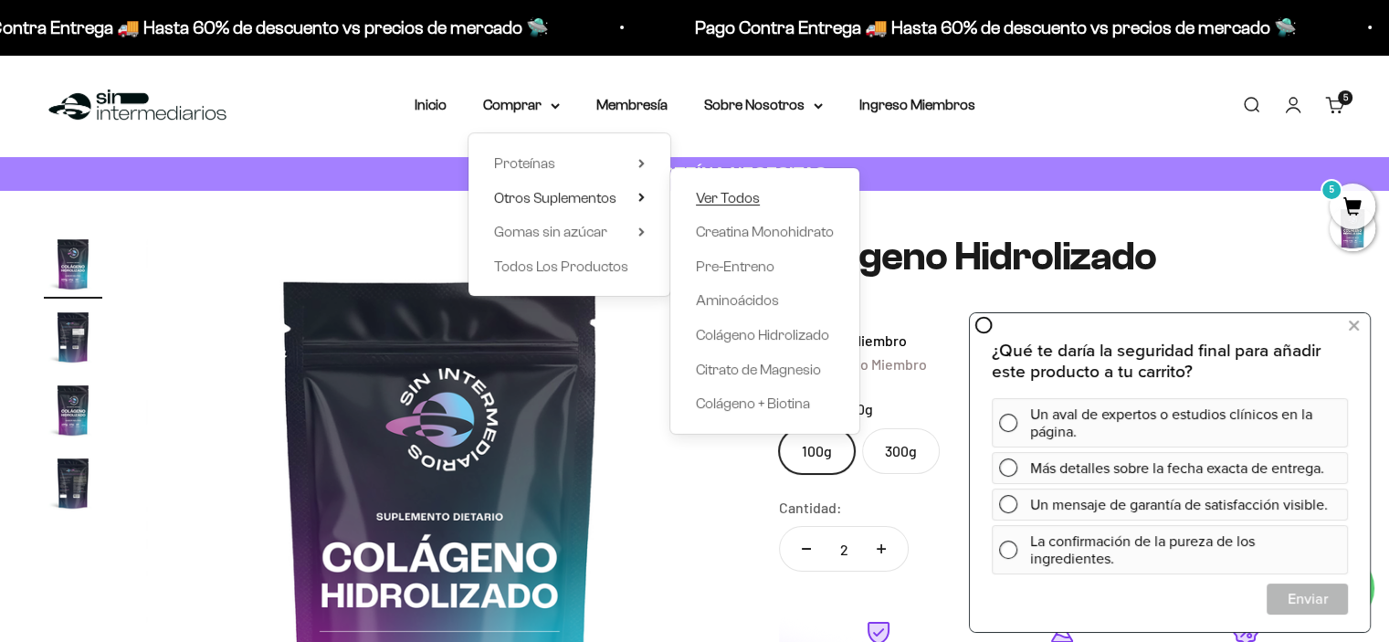
click at [739, 193] on span "Ver Todos" at bounding box center [728, 198] width 64 height 16
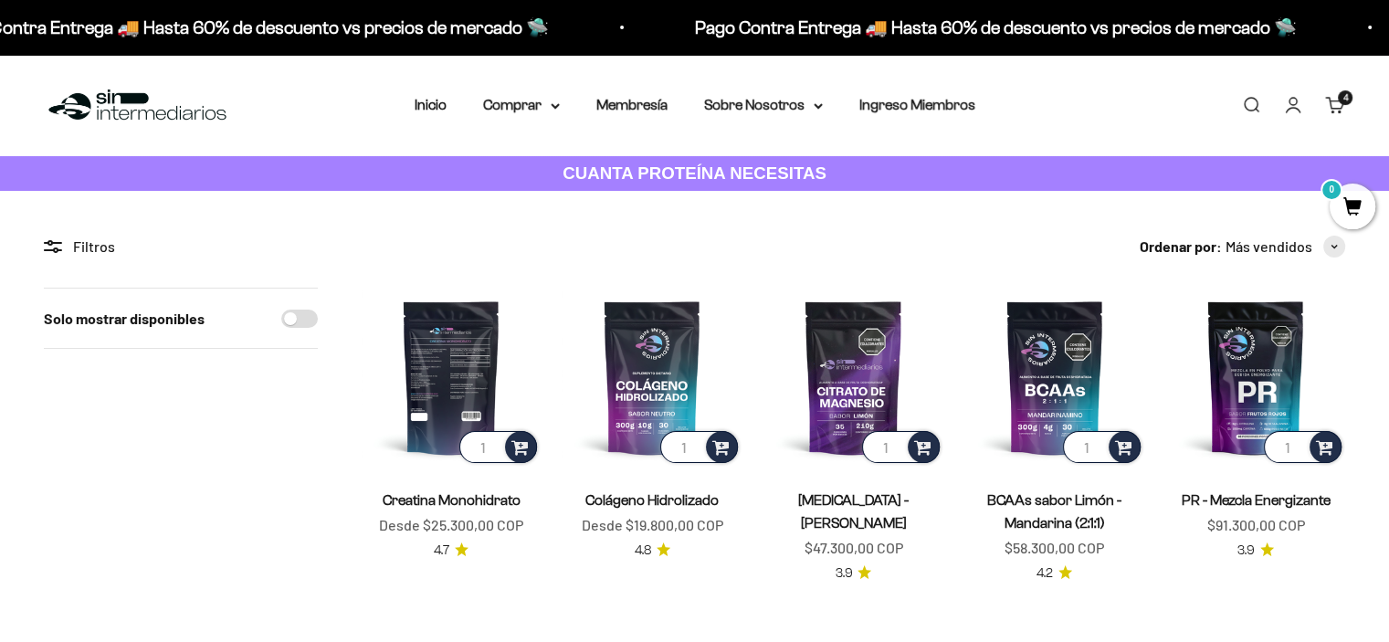
click at [458, 375] on img at bounding box center [451, 377] width 179 height 179
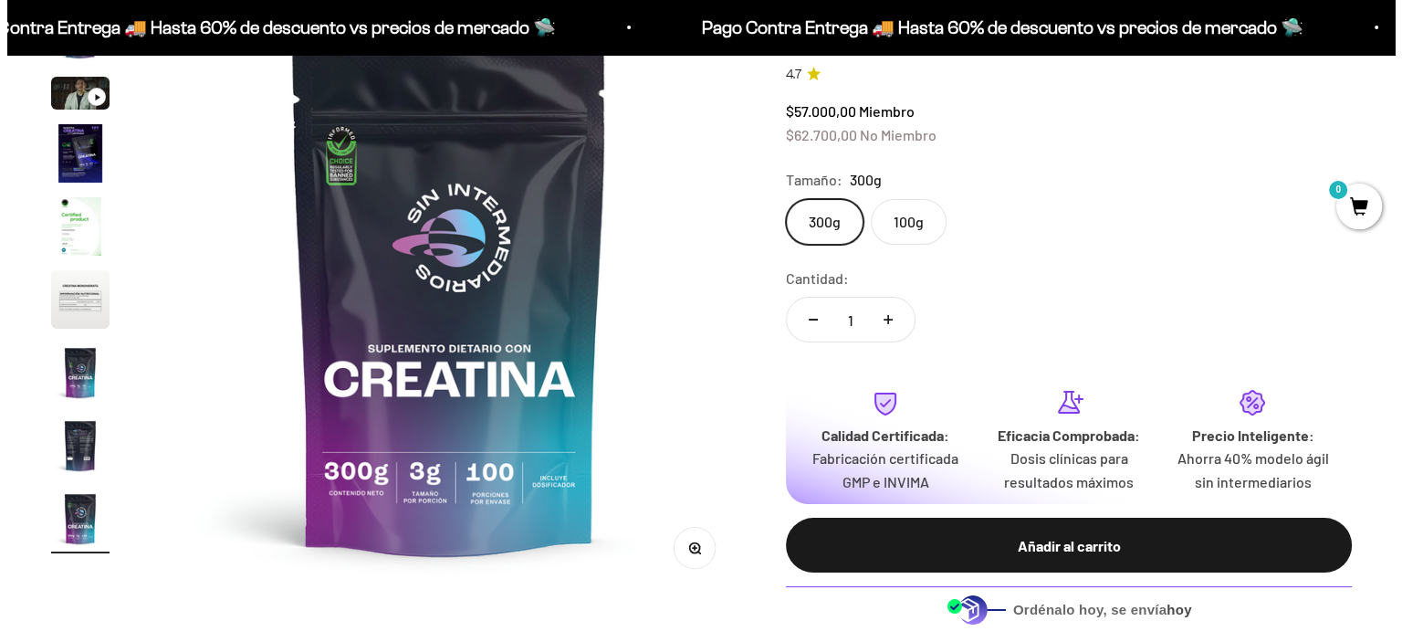
scroll to position [274, 0]
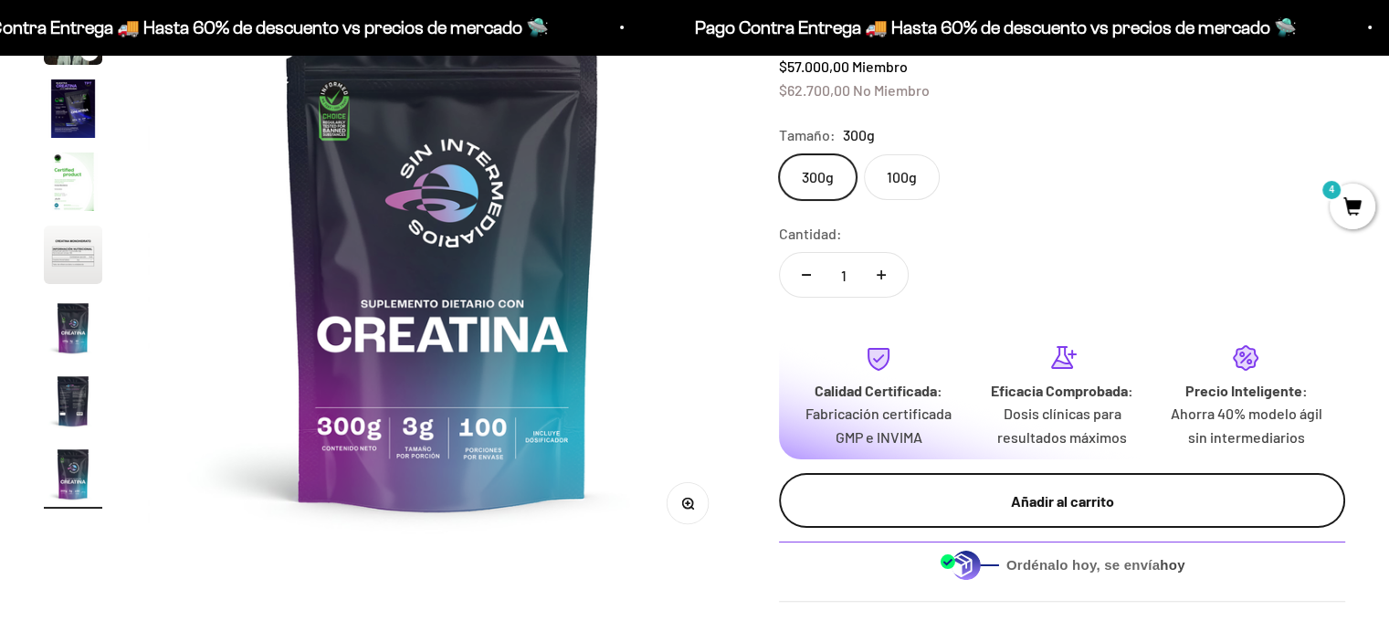
click at [1046, 496] on div "Añadir al carrito" at bounding box center [1061, 501] width 493 height 24
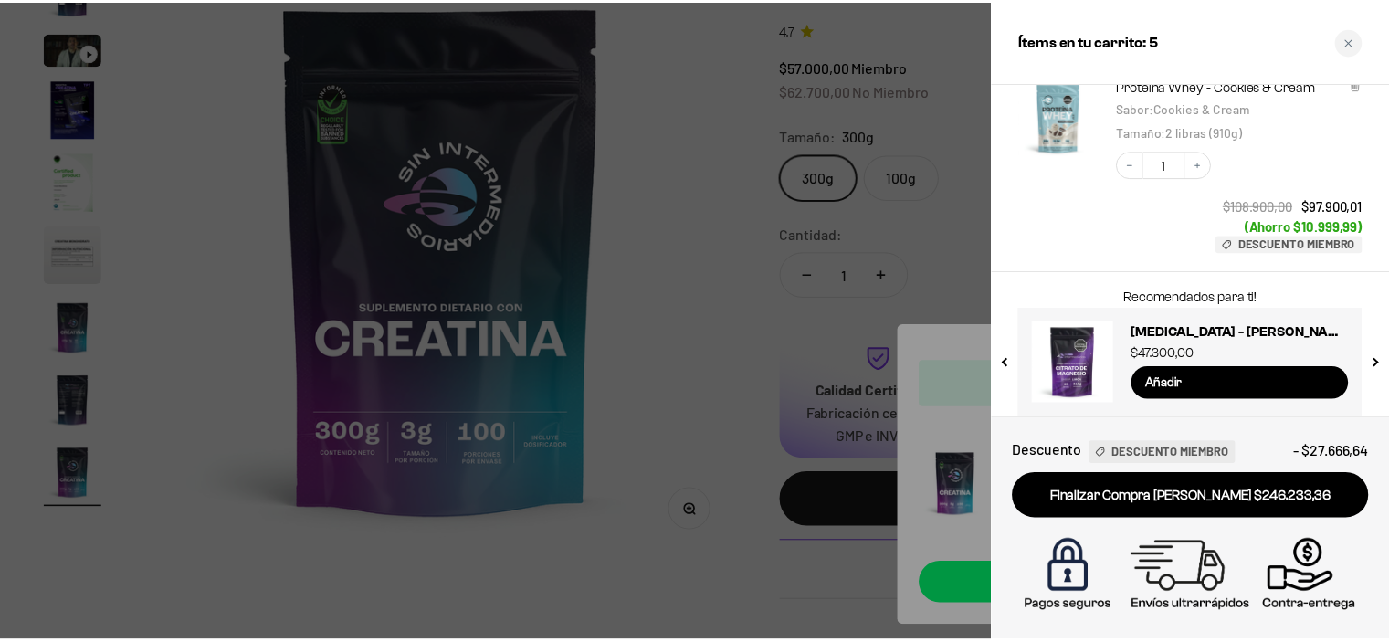
scroll to position [486, 0]
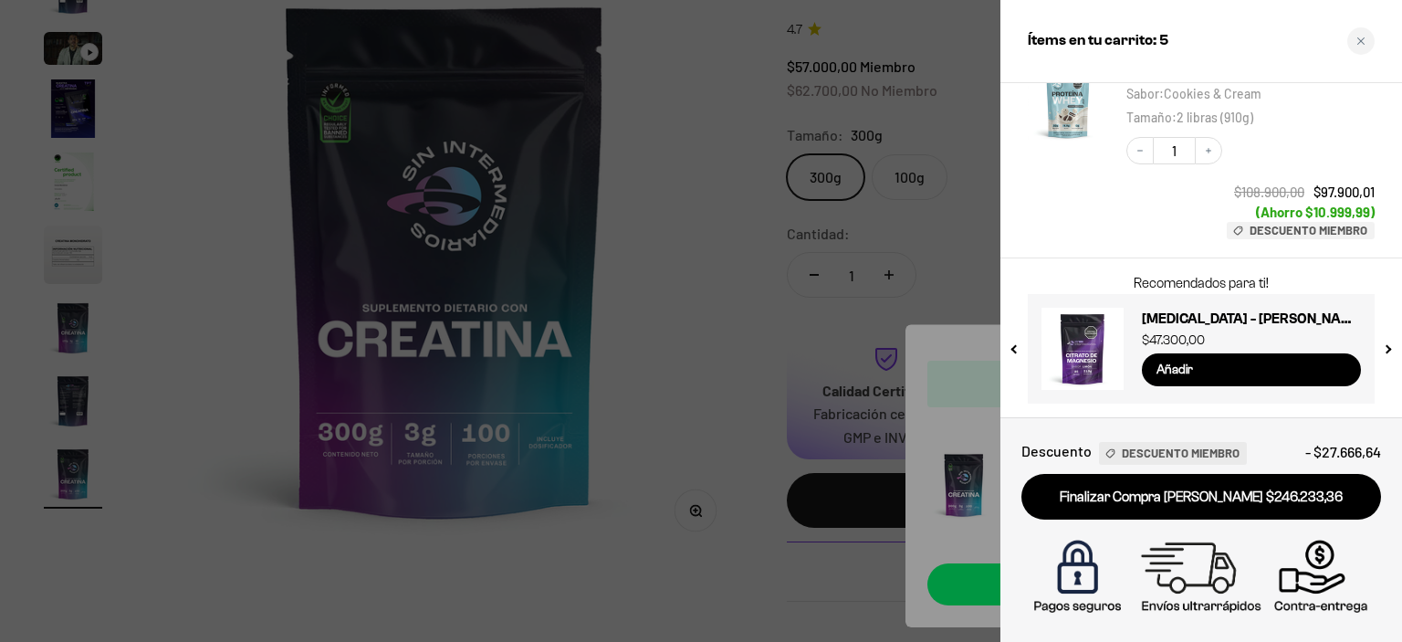
click at [690, 200] on div at bounding box center [701, 321] width 1402 height 642
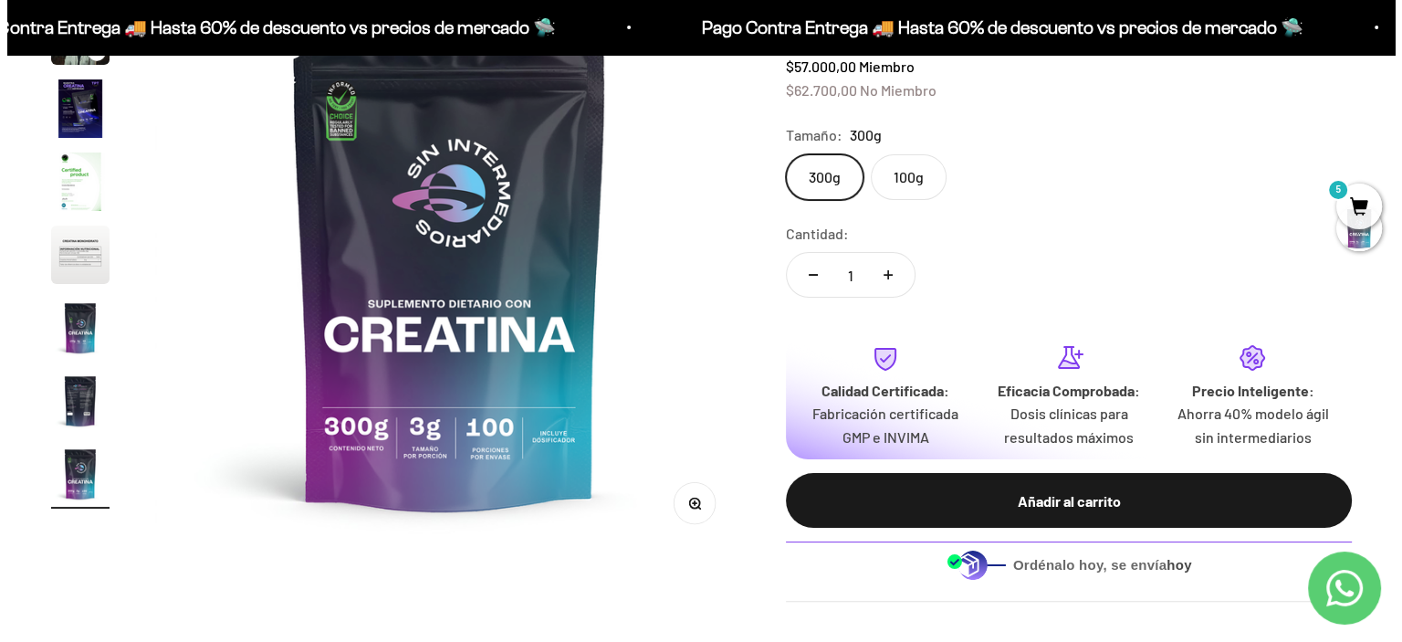
scroll to position [0, 0]
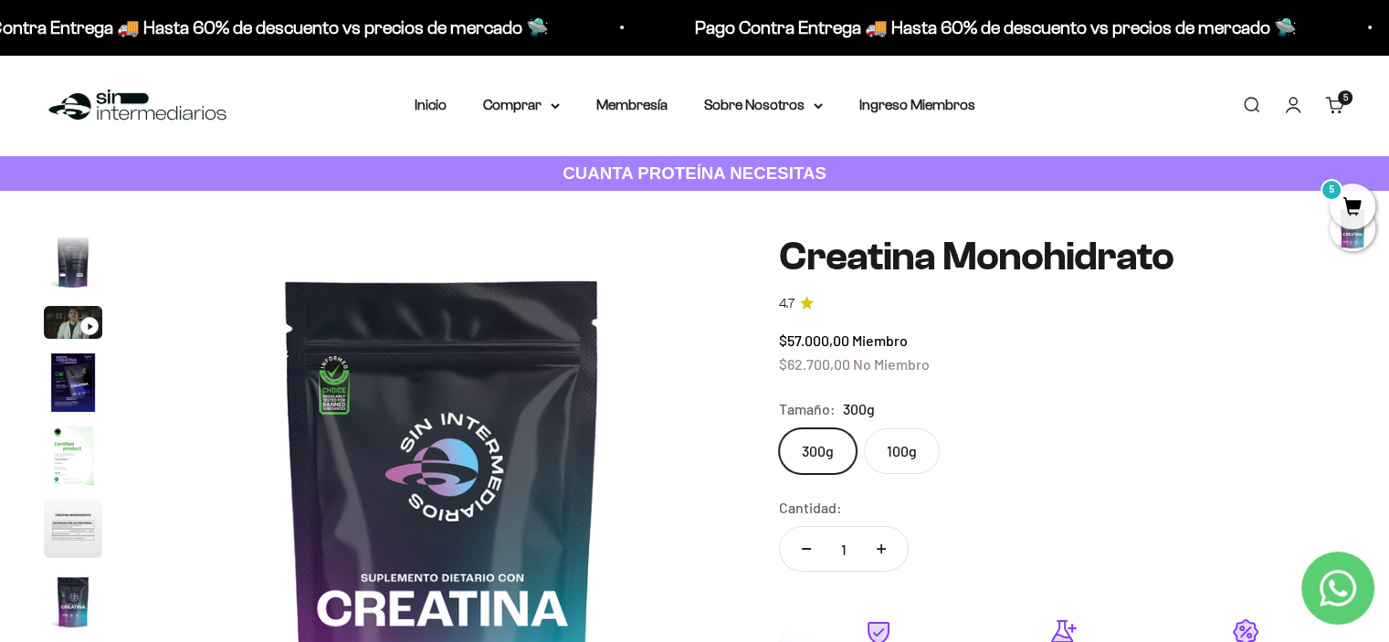
click at [1356, 208] on span "5" at bounding box center [1352, 207] width 46 height 46
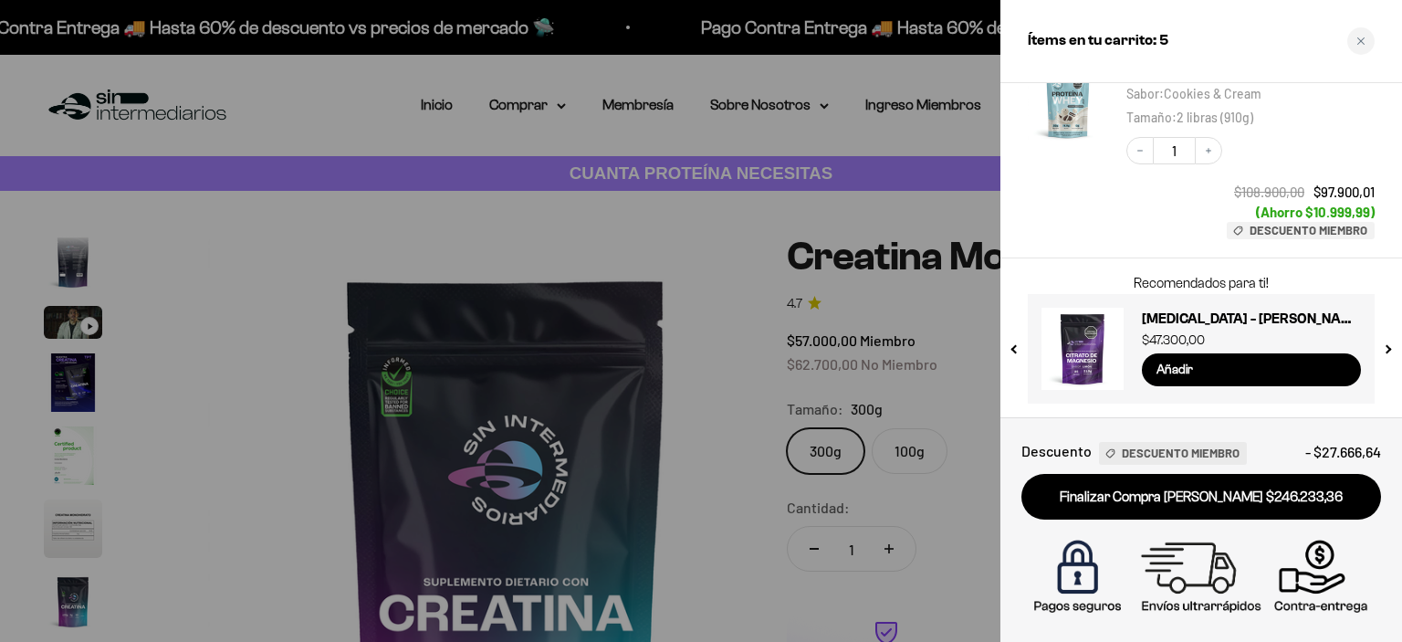
scroll to position [0, 4948]
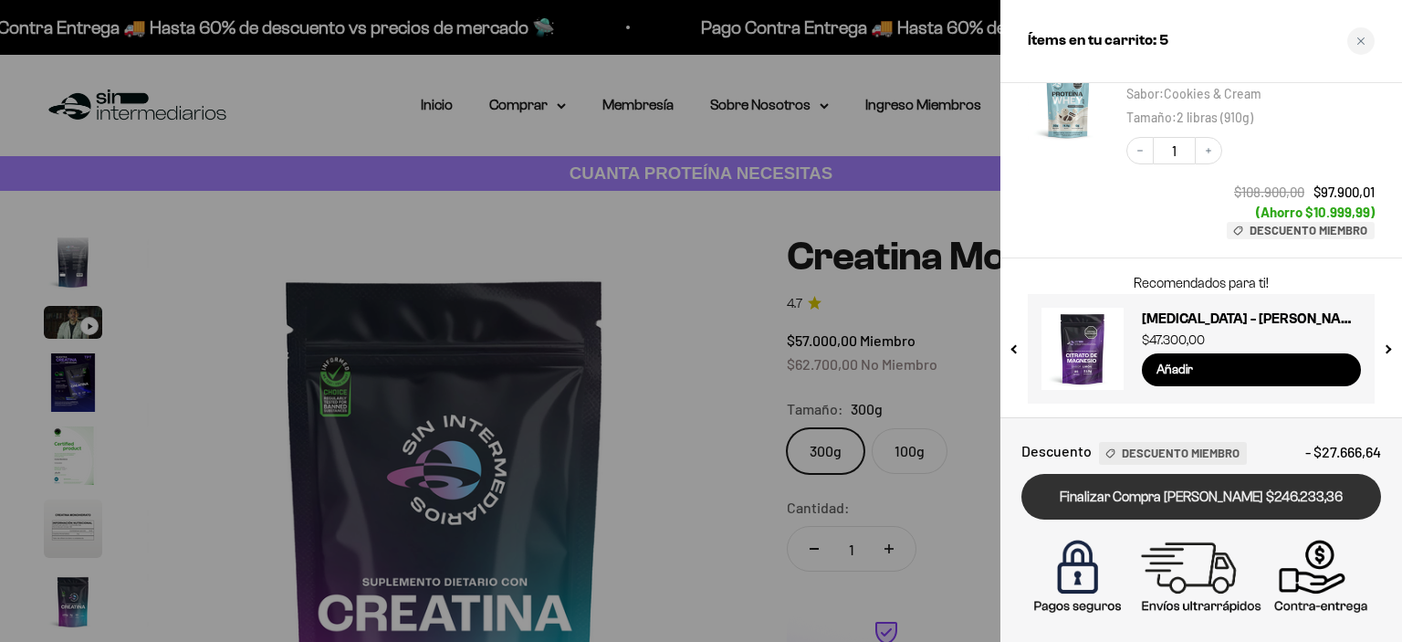
click at [1227, 492] on link "Finalizar Compra Segura $246.233,36" at bounding box center [1202, 497] width 360 height 47
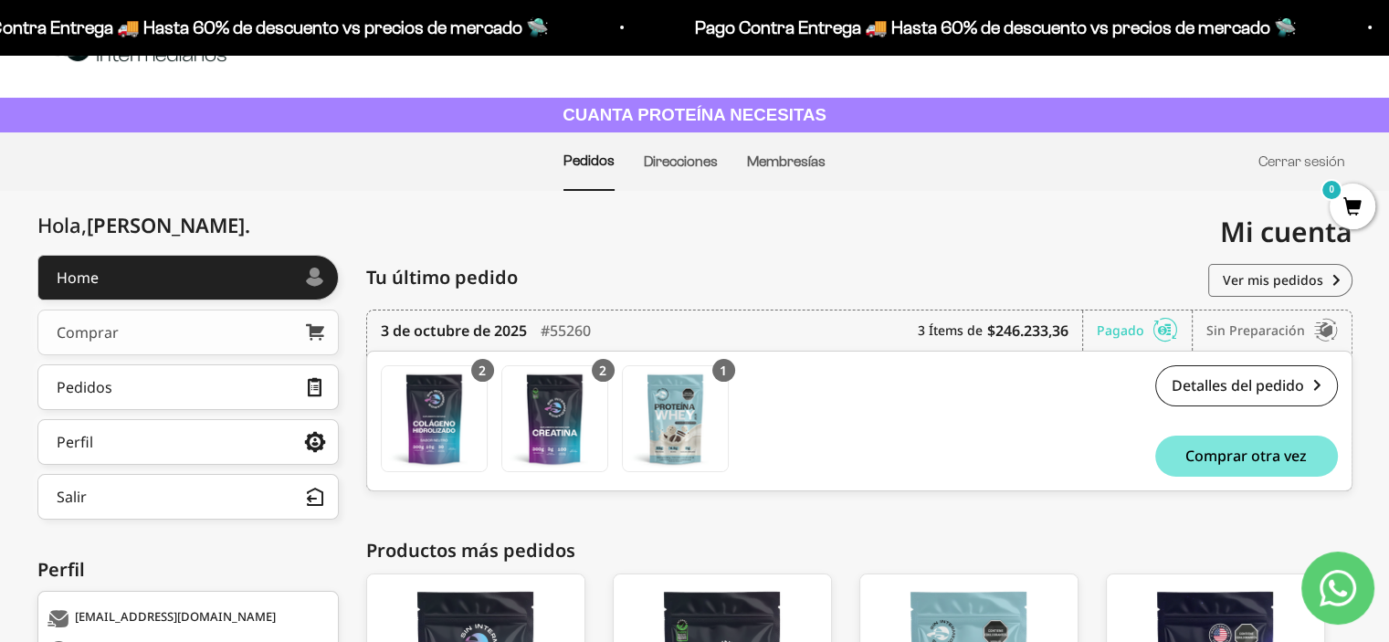
scroll to position [91, 0]
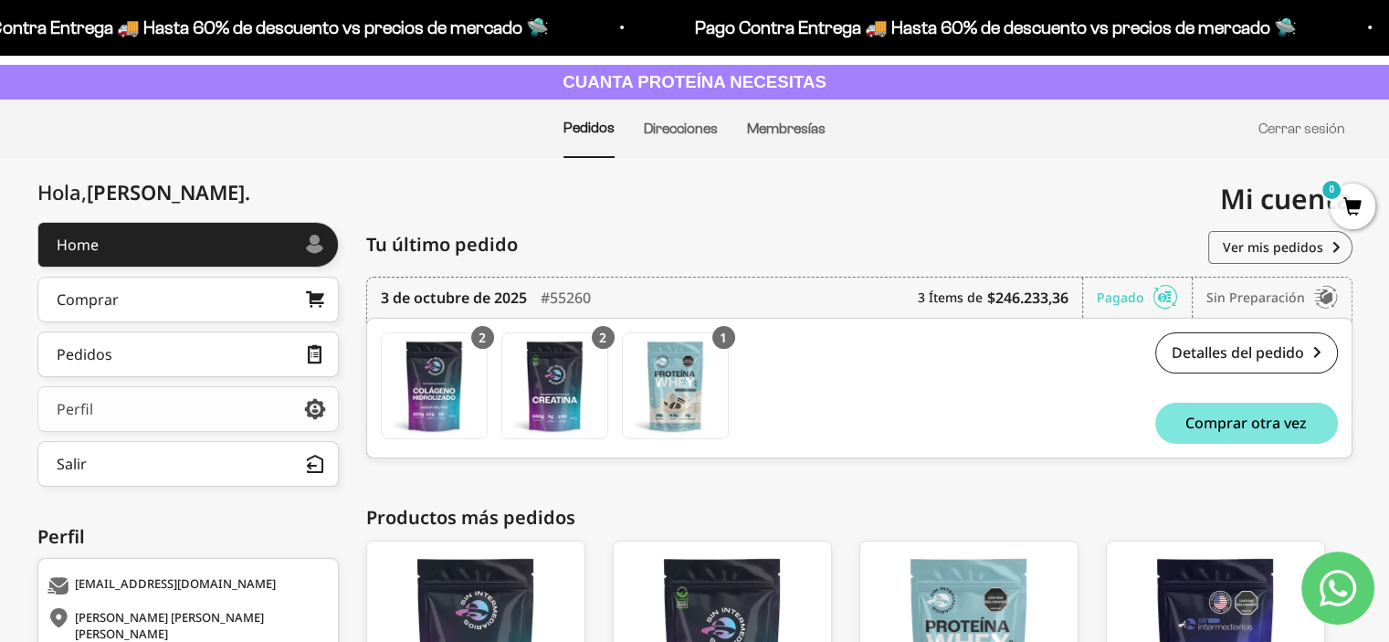
click at [142, 406] on link "Perfil" at bounding box center [187, 409] width 301 height 46
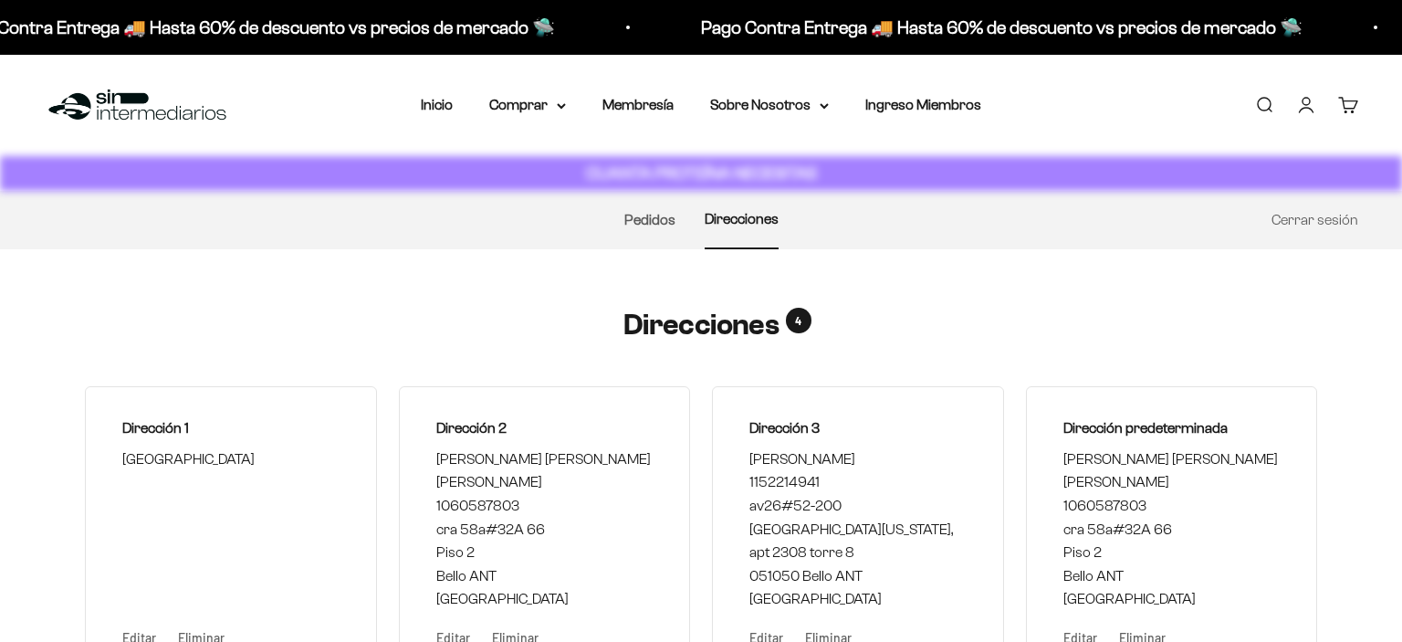
select select "[GEOGRAPHIC_DATA]"
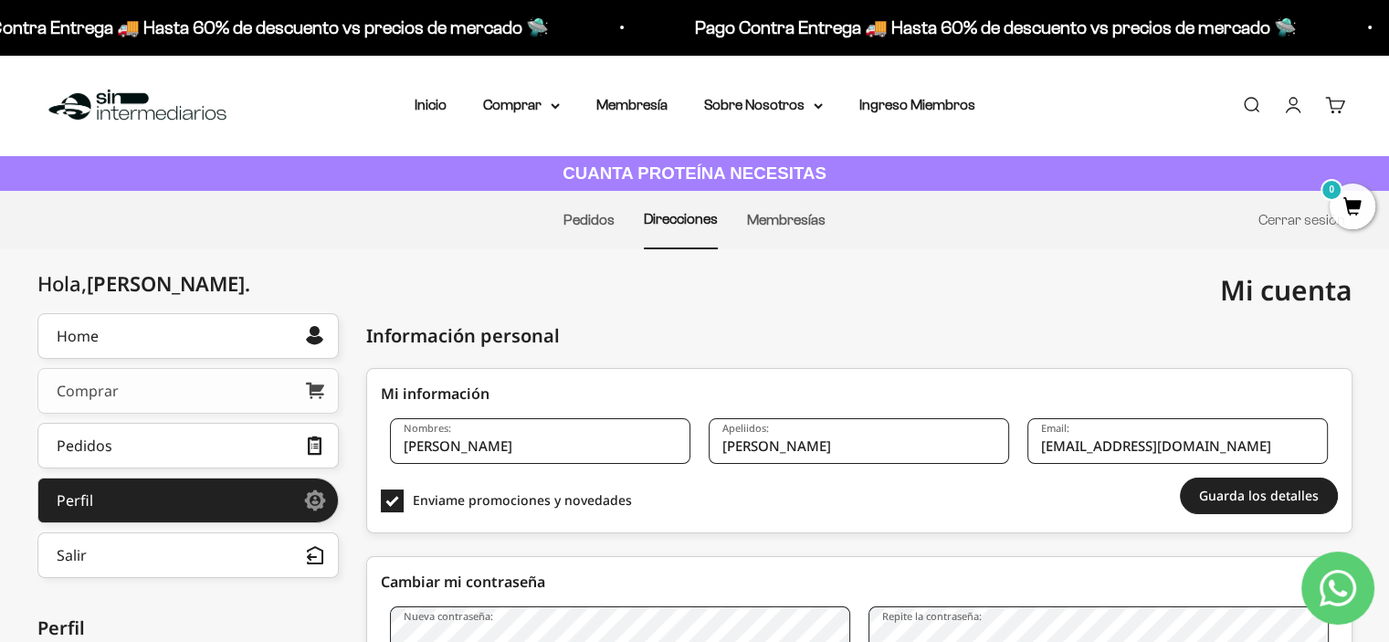
click at [124, 389] on link "Comprar" at bounding box center [187, 391] width 301 height 46
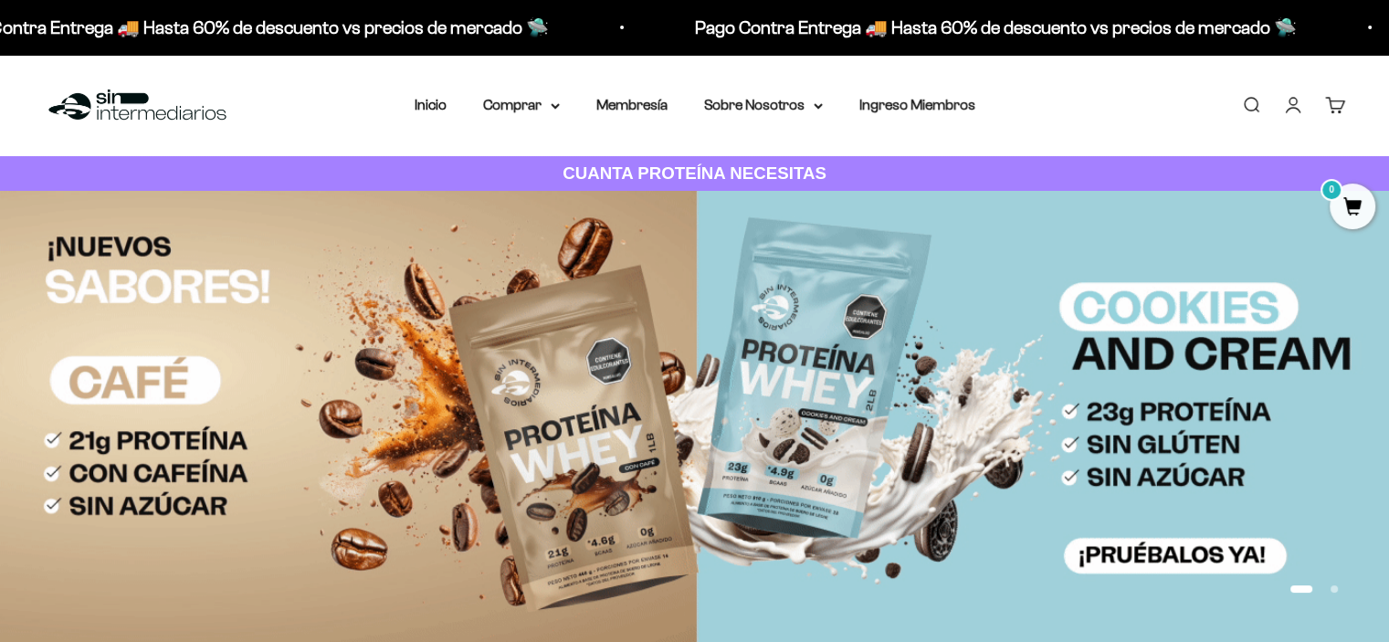
click at [1338, 108] on link "Carrito 0" at bounding box center [1335, 105] width 20 height 20
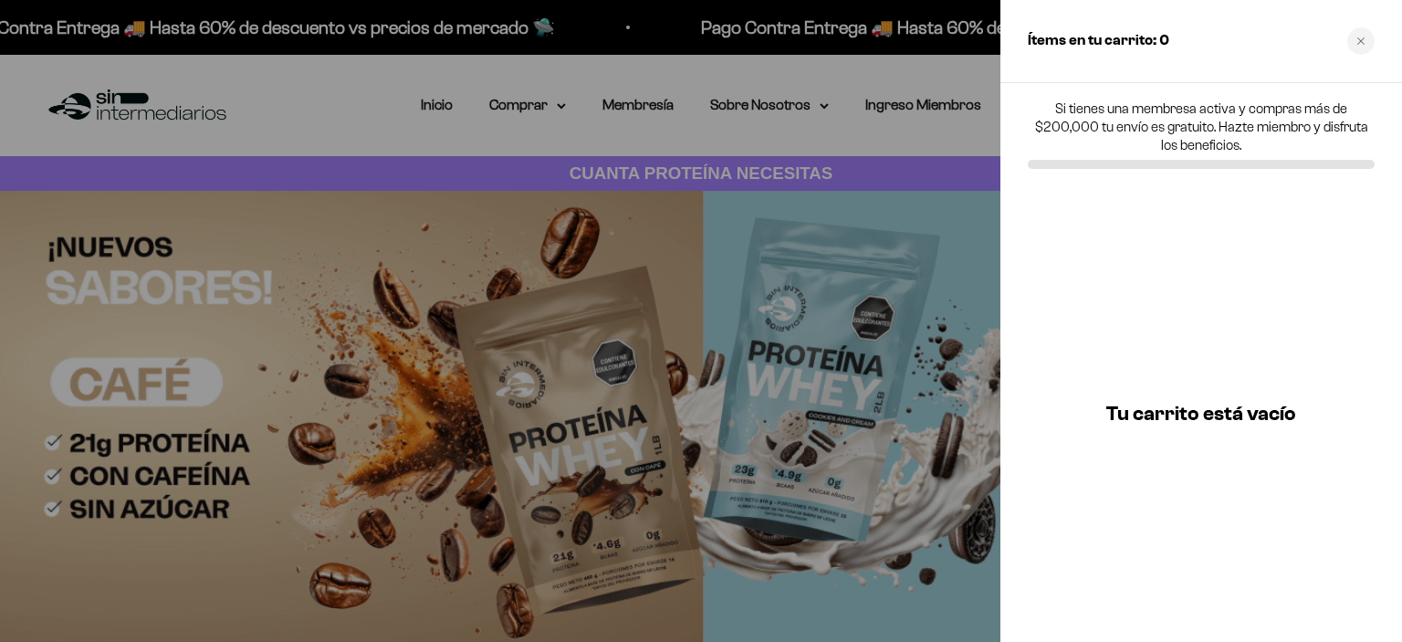
click at [888, 361] on div at bounding box center [701, 321] width 1402 height 642
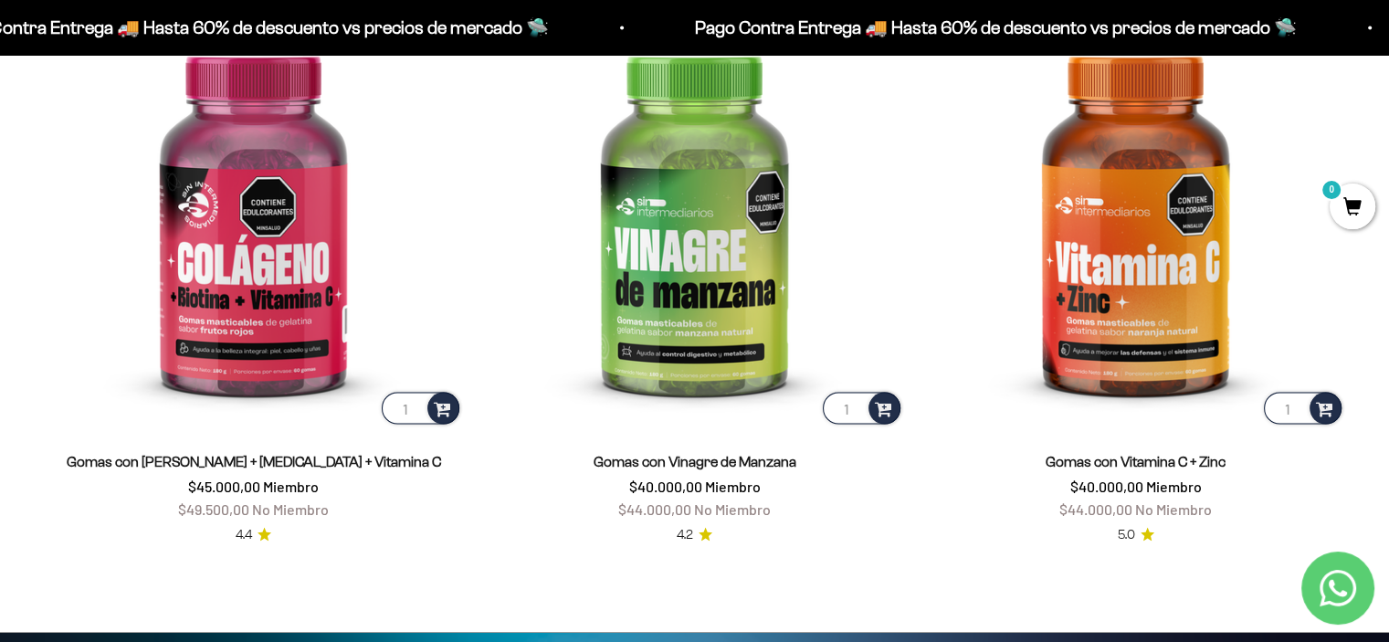
scroll to position [3287, 0]
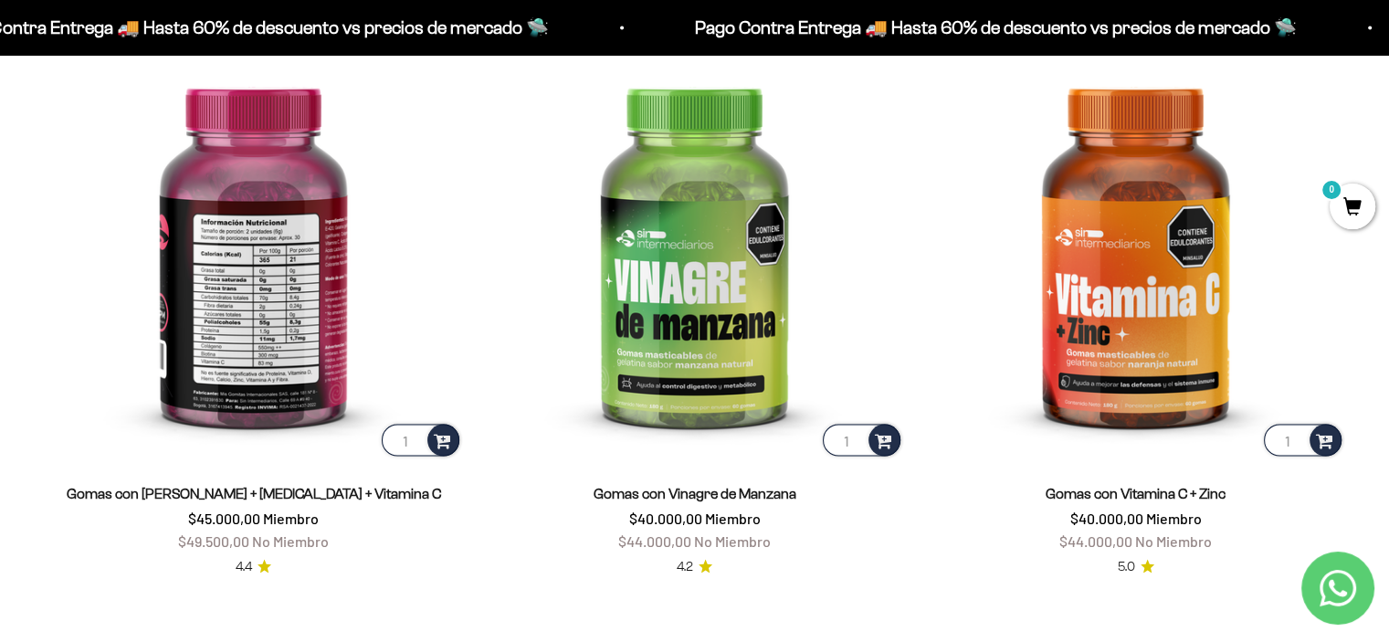
click at [226, 261] on img at bounding box center [253, 249] width 419 height 419
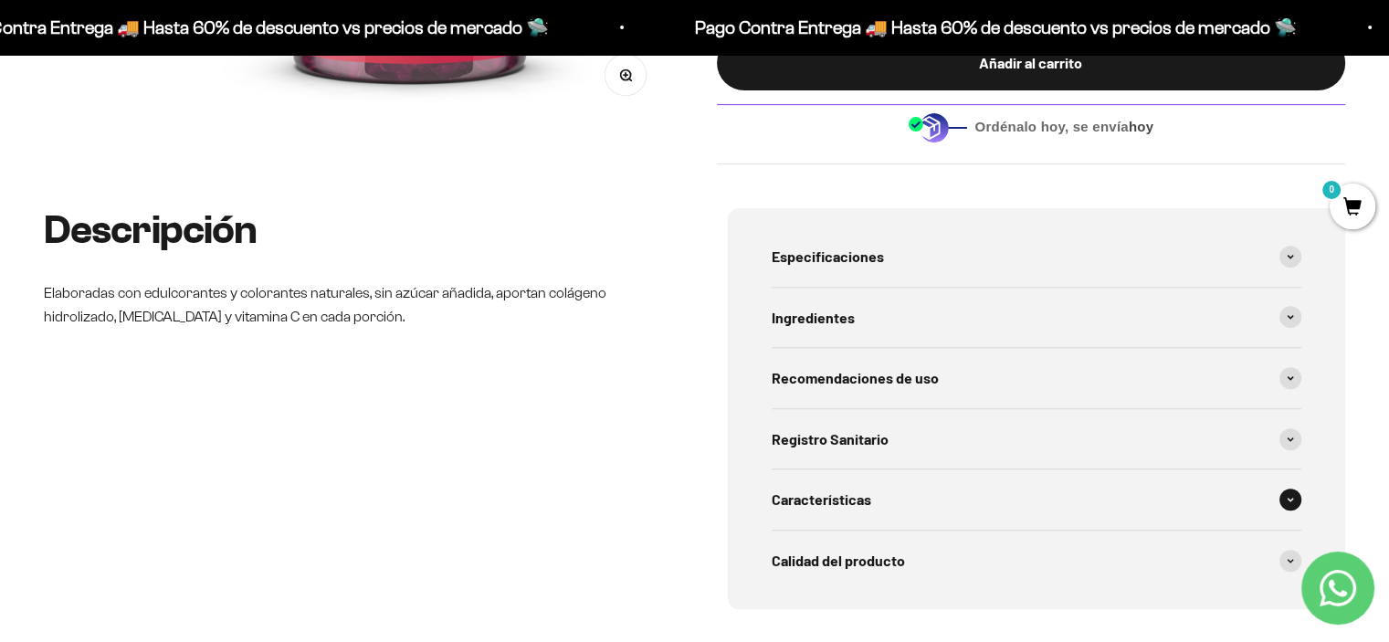
scroll to position [548, 0]
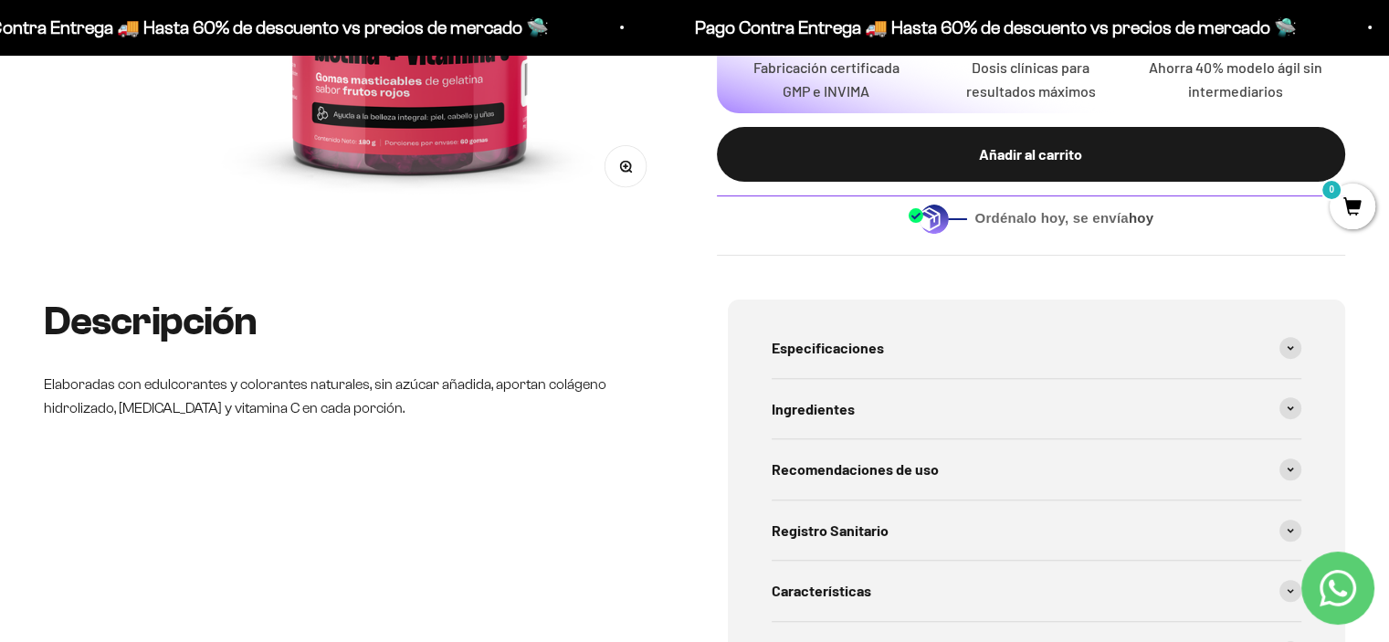
click at [1352, 200] on span "0" at bounding box center [1352, 207] width 46 height 46
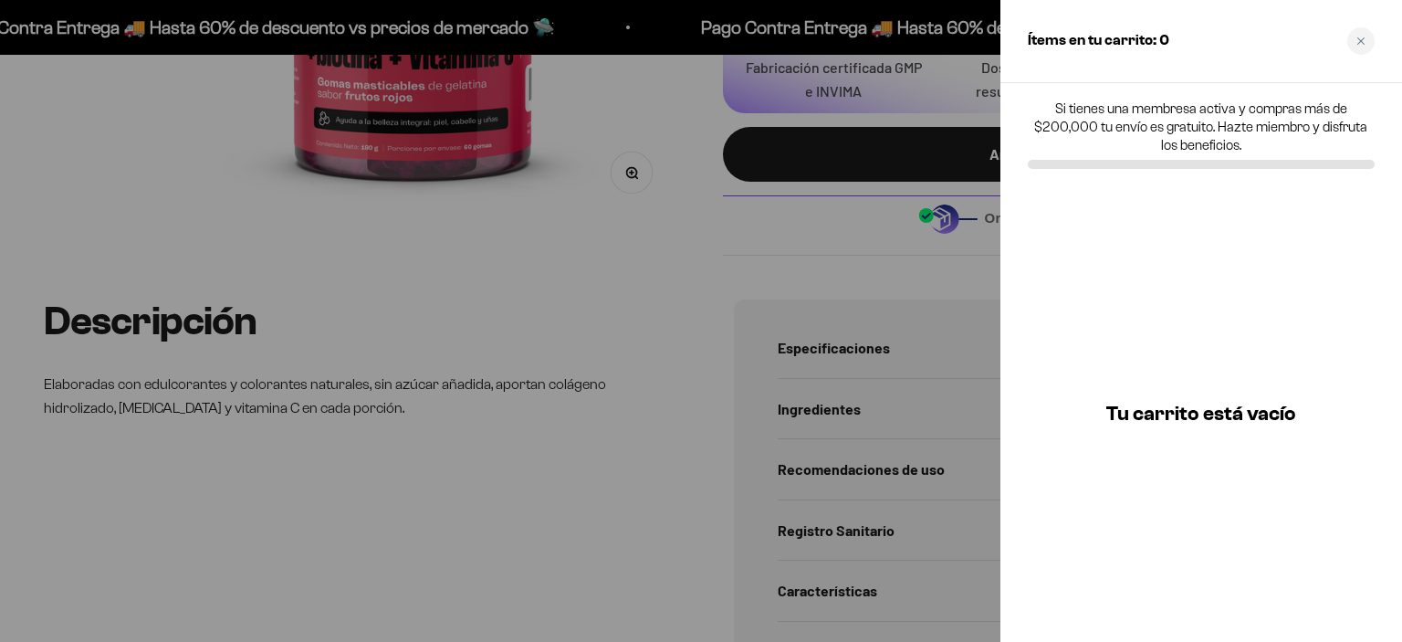
click at [836, 372] on div at bounding box center [701, 321] width 1402 height 642
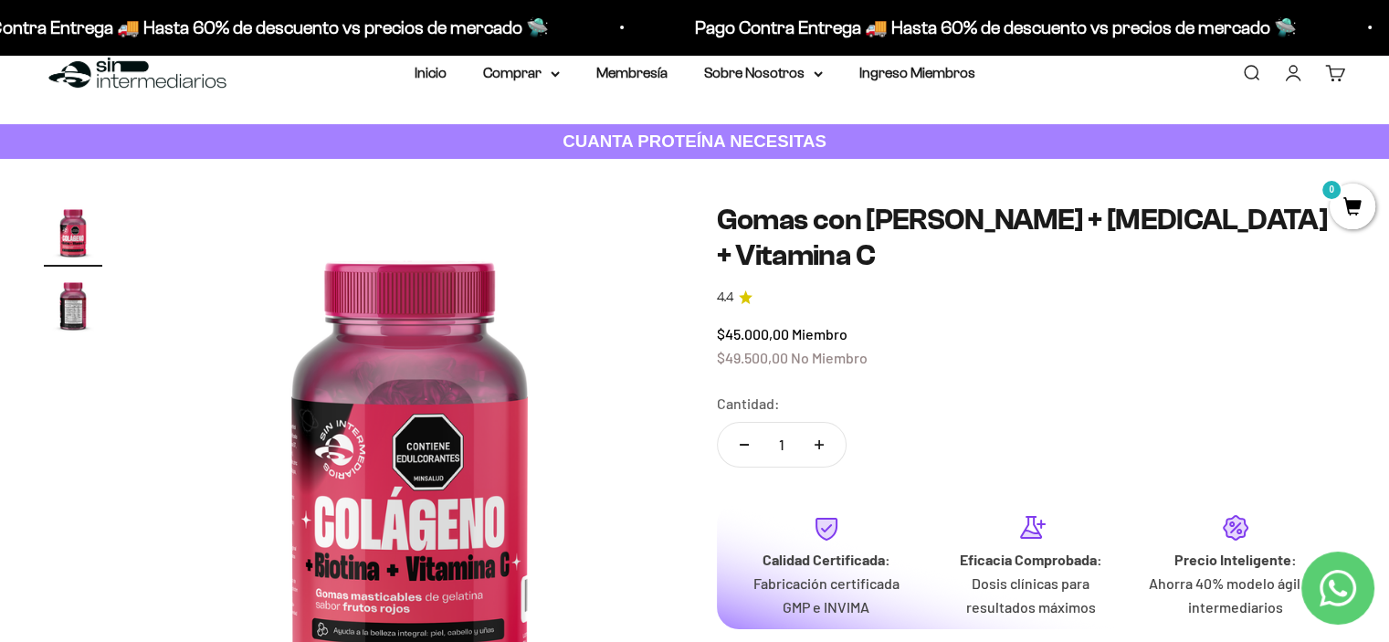
scroll to position [0, 0]
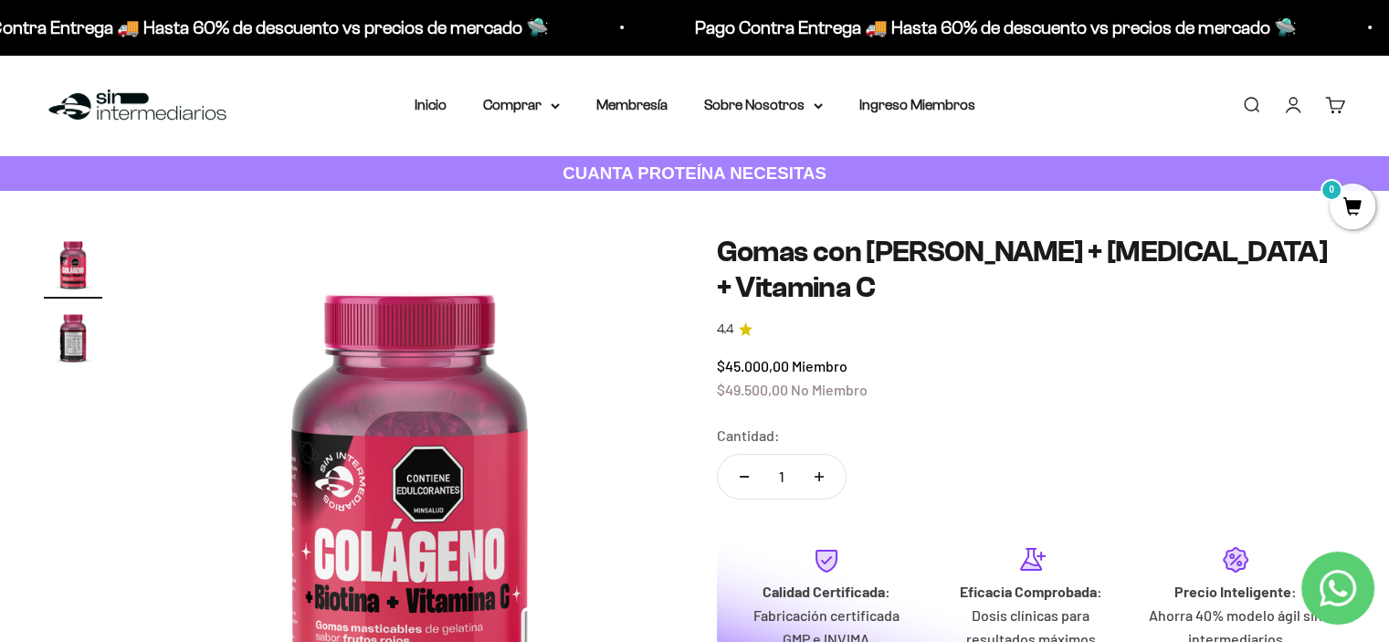
click at [1290, 100] on link "Cuenta" at bounding box center [1293, 105] width 20 height 20
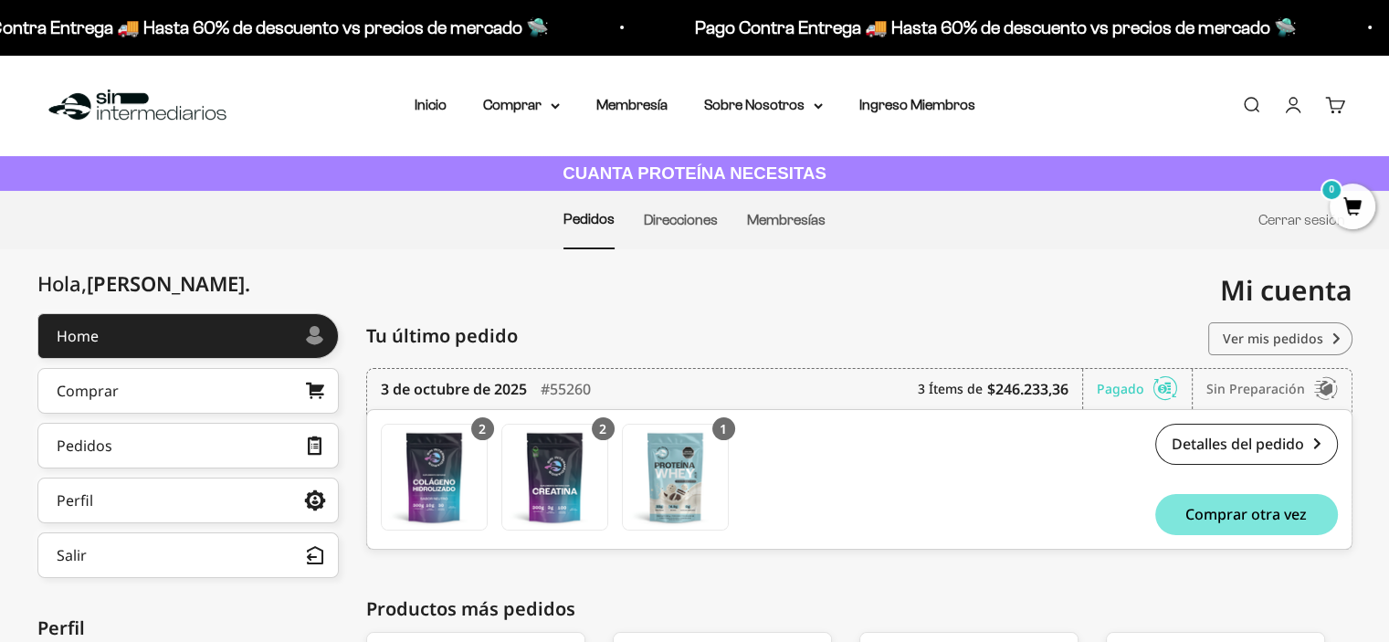
click at [1270, 335] on link "Ver mis pedidos" at bounding box center [1280, 338] width 144 height 33
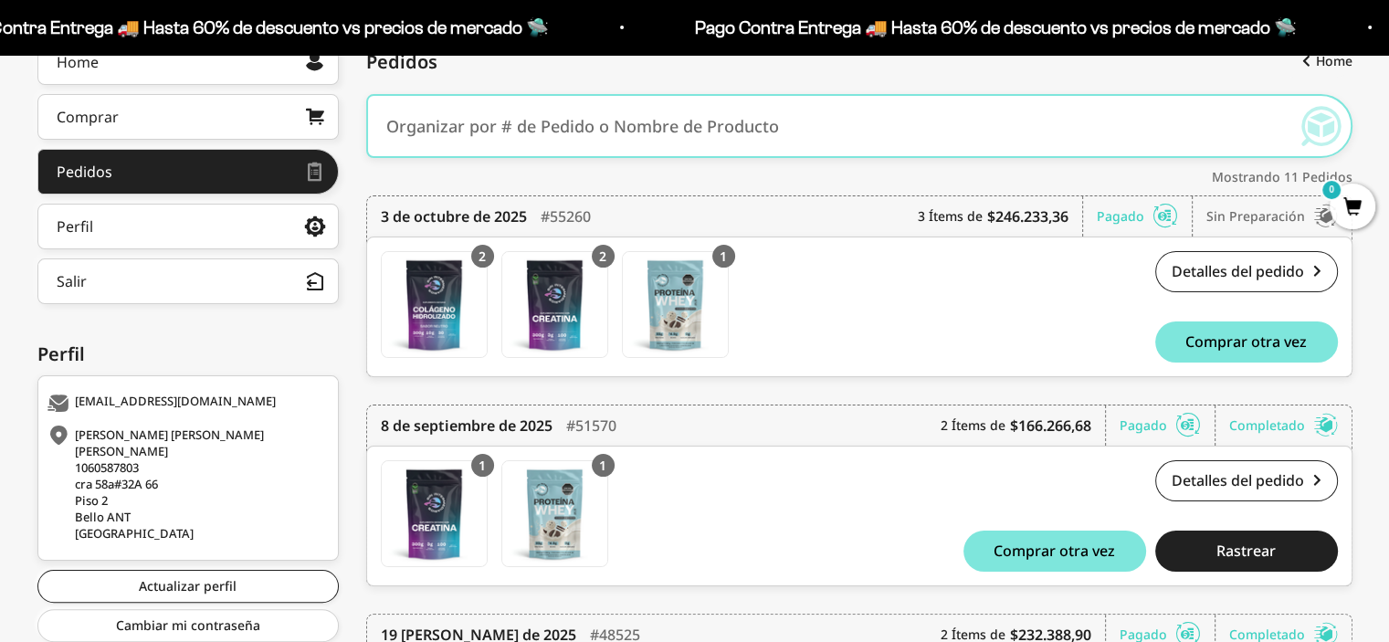
scroll to position [274, 0]
click at [1269, 263] on link "Detalles del pedido" at bounding box center [1246, 271] width 183 height 41
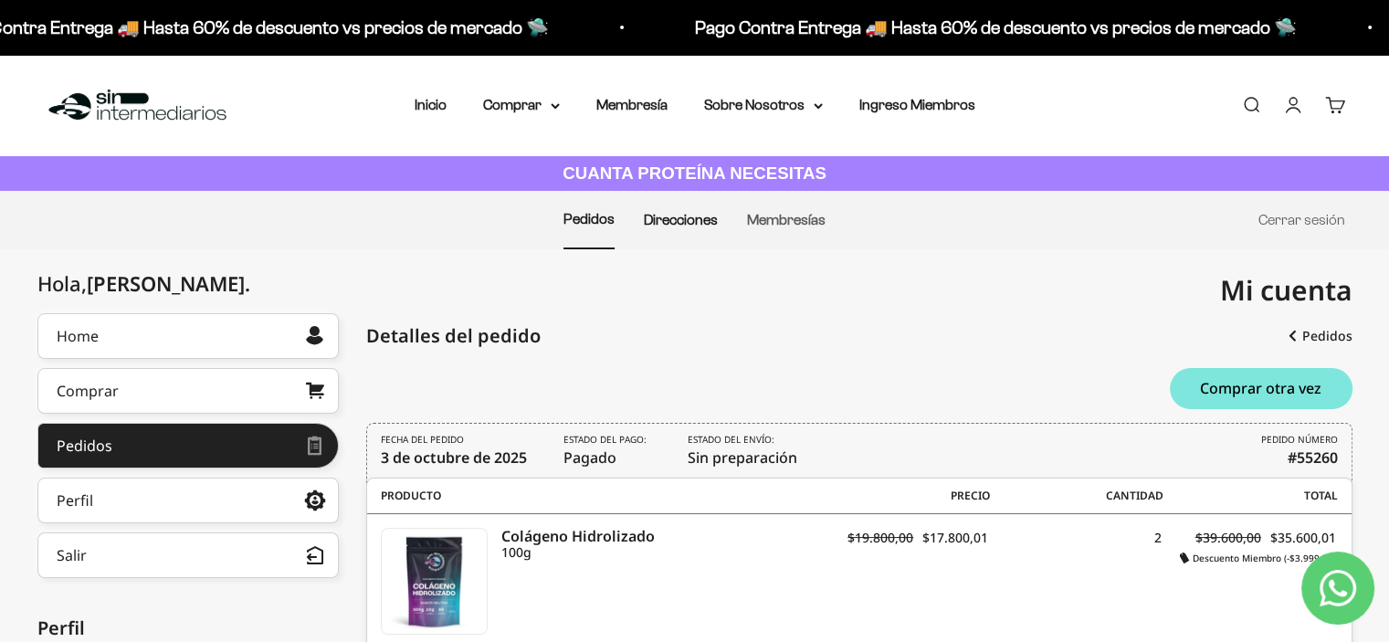
click at [698, 217] on link "Direcciones" at bounding box center [681, 220] width 74 height 16
